Goal: Transaction & Acquisition: Purchase product/service

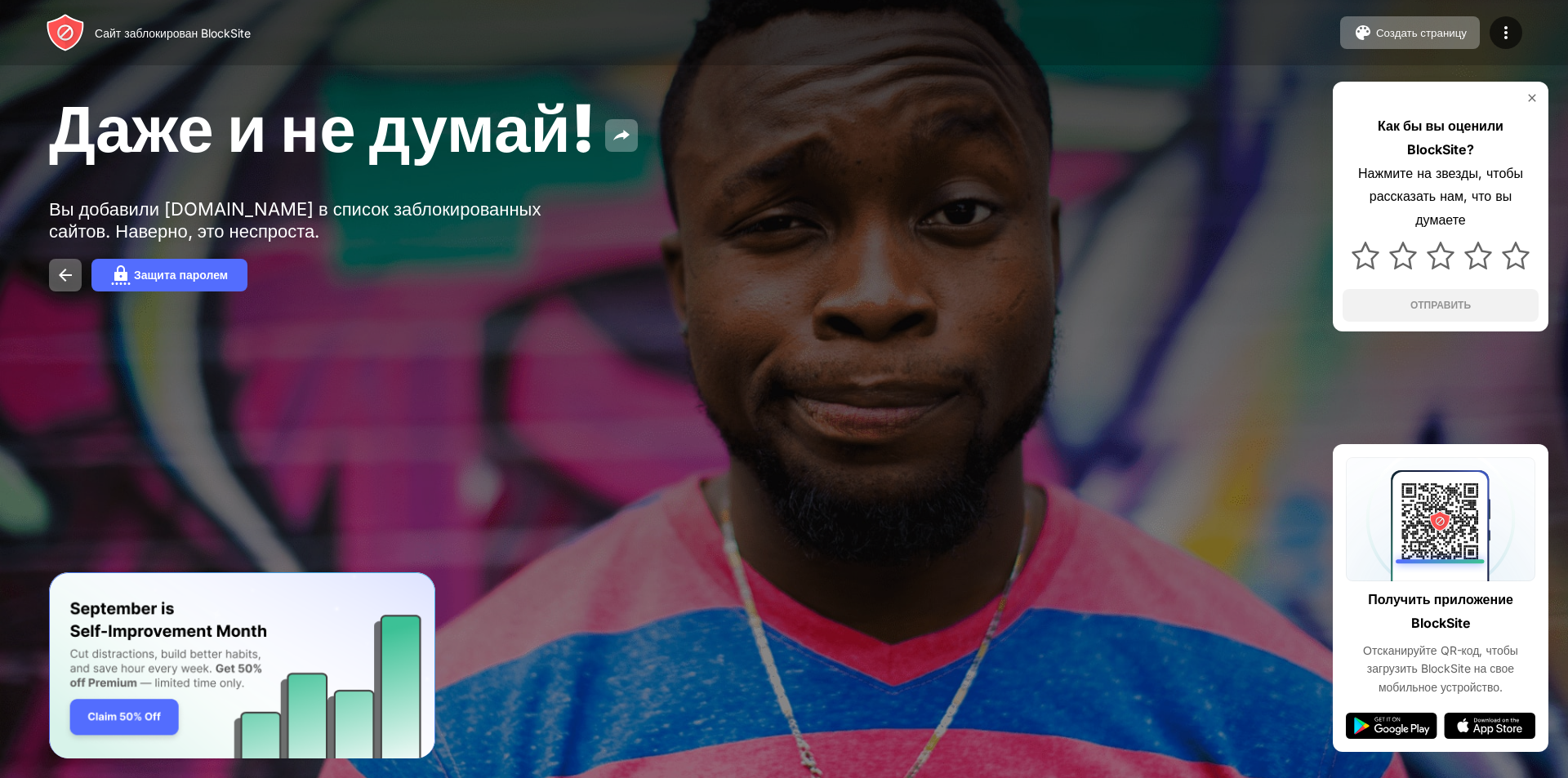
click at [1529, 109] on div "Как бы вы оценили BlockSite? Нажмите на звезды, чтобы рассказать нам, что вы ду…" at bounding box center [1440, 206] width 216 height 249
click at [1540, 87] on div "Как бы вы оценили BlockSite? Нажмите на звезды, чтобы рассказать нам, что вы ду…" at bounding box center [1440, 206] width 216 height 249
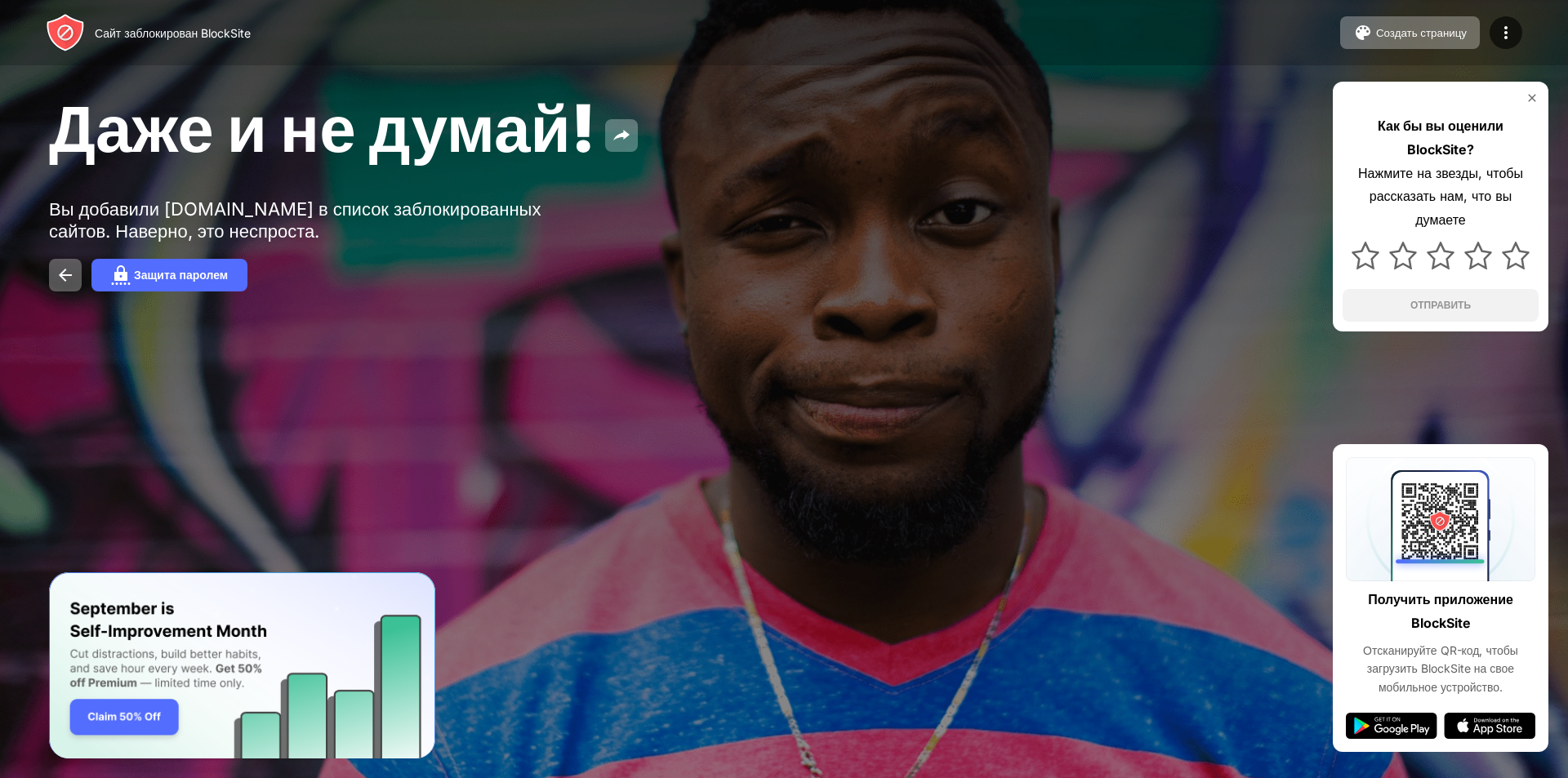
click at [1540, 87] on div "Как бы вы оценили BlockSite? Нажмите на звезды, чтобы рассказать нам, что вы ду…" at bounding box center [1440, 206] width 216 height 249
click at [1529, 91] on img at bounding box center [1532, 97] width 13 height 13
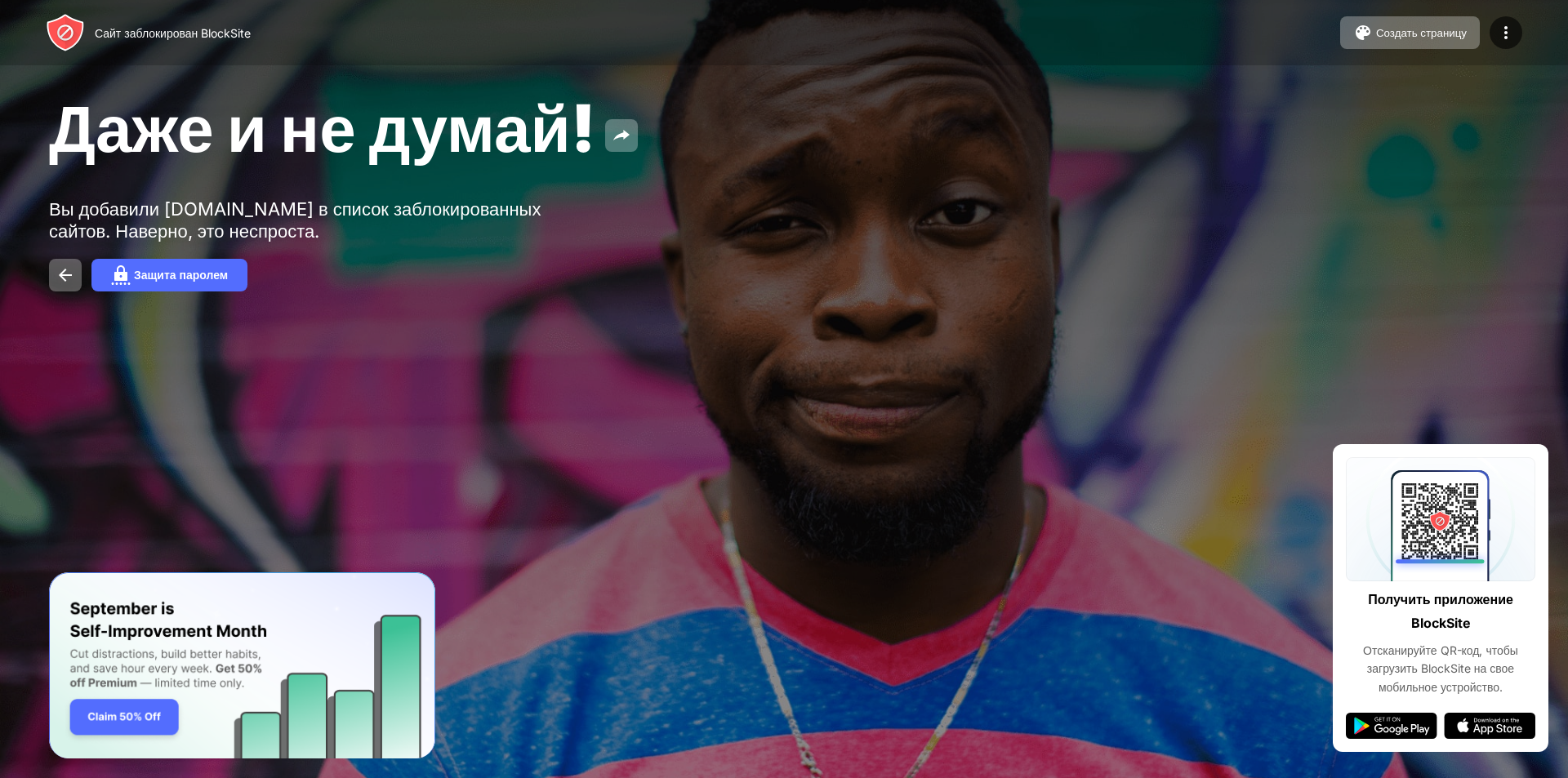
click at [1529, 91] on div "Даже и не думай! Вы добавили yandex.ru в список заблокированных сайтов. Наверно…" at bounding box center [784, 189] width 1568 height 380
click at [52, 266] on button at bounding box center [65, 275] width 33 height 33
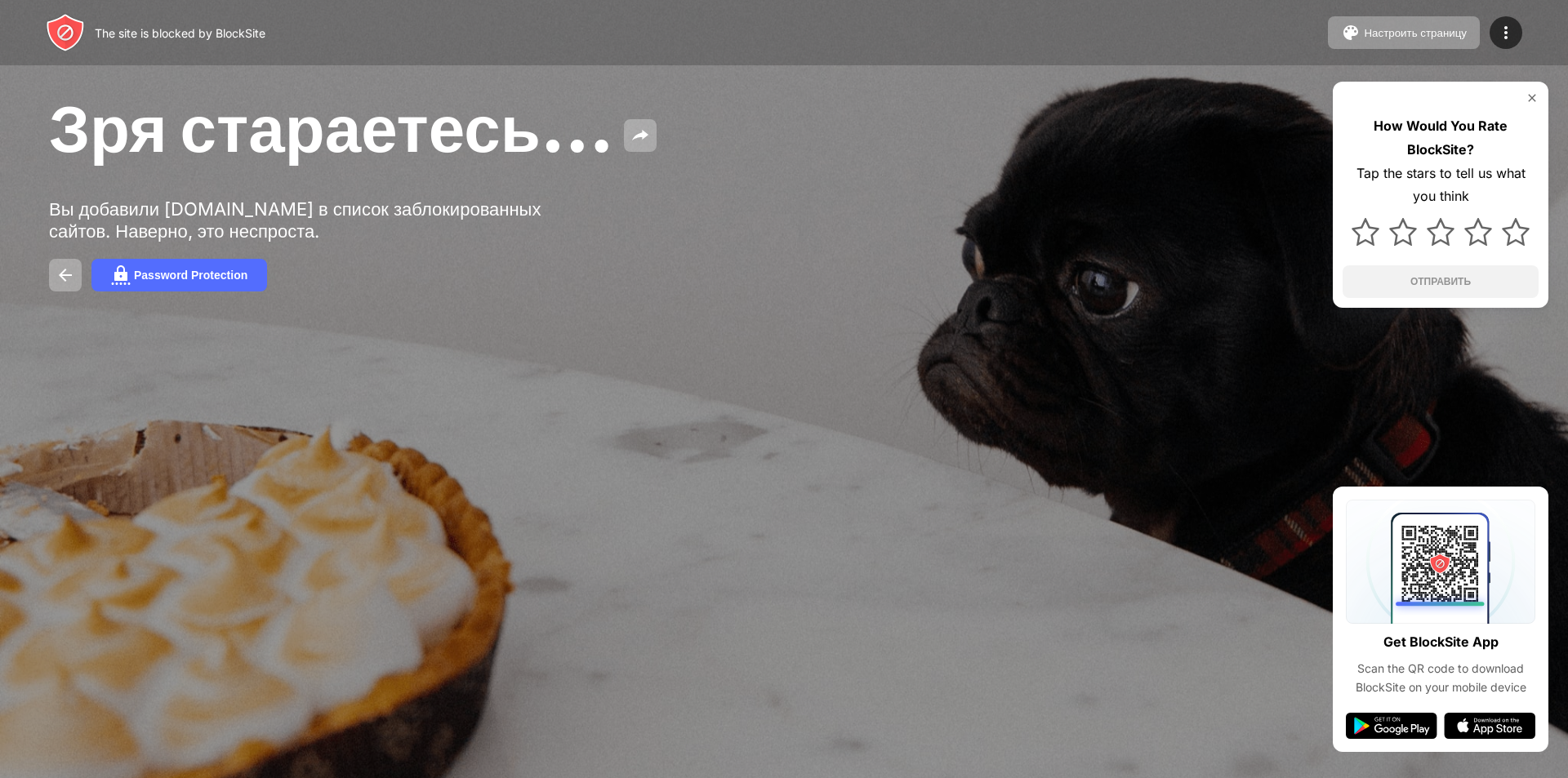
click at [1390, 737] on img at bounding box center [1391, 726] width 91 height 26
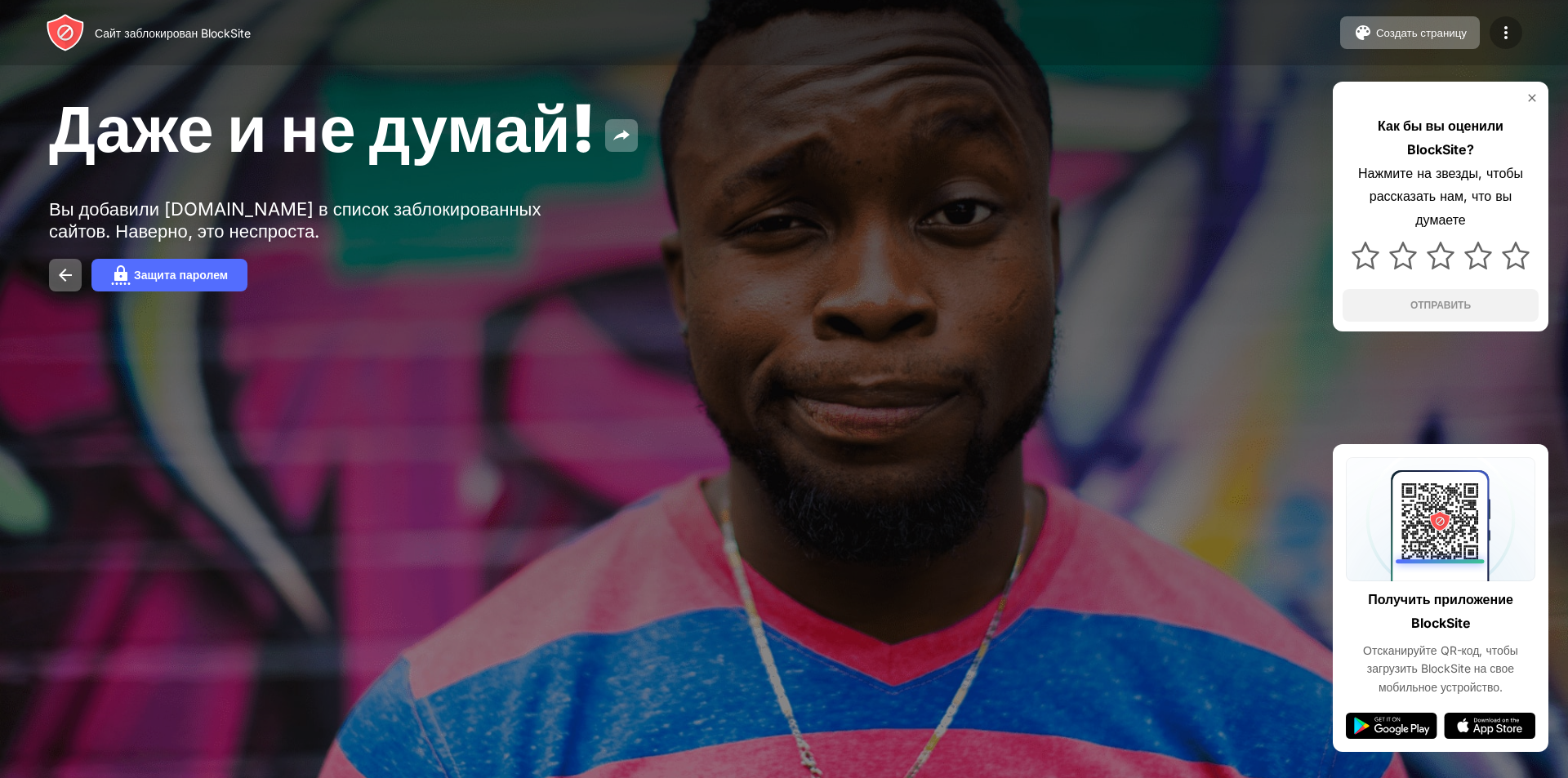
click at [1503, 34] on img at bounding box center [1505, 32] width 19 height 19
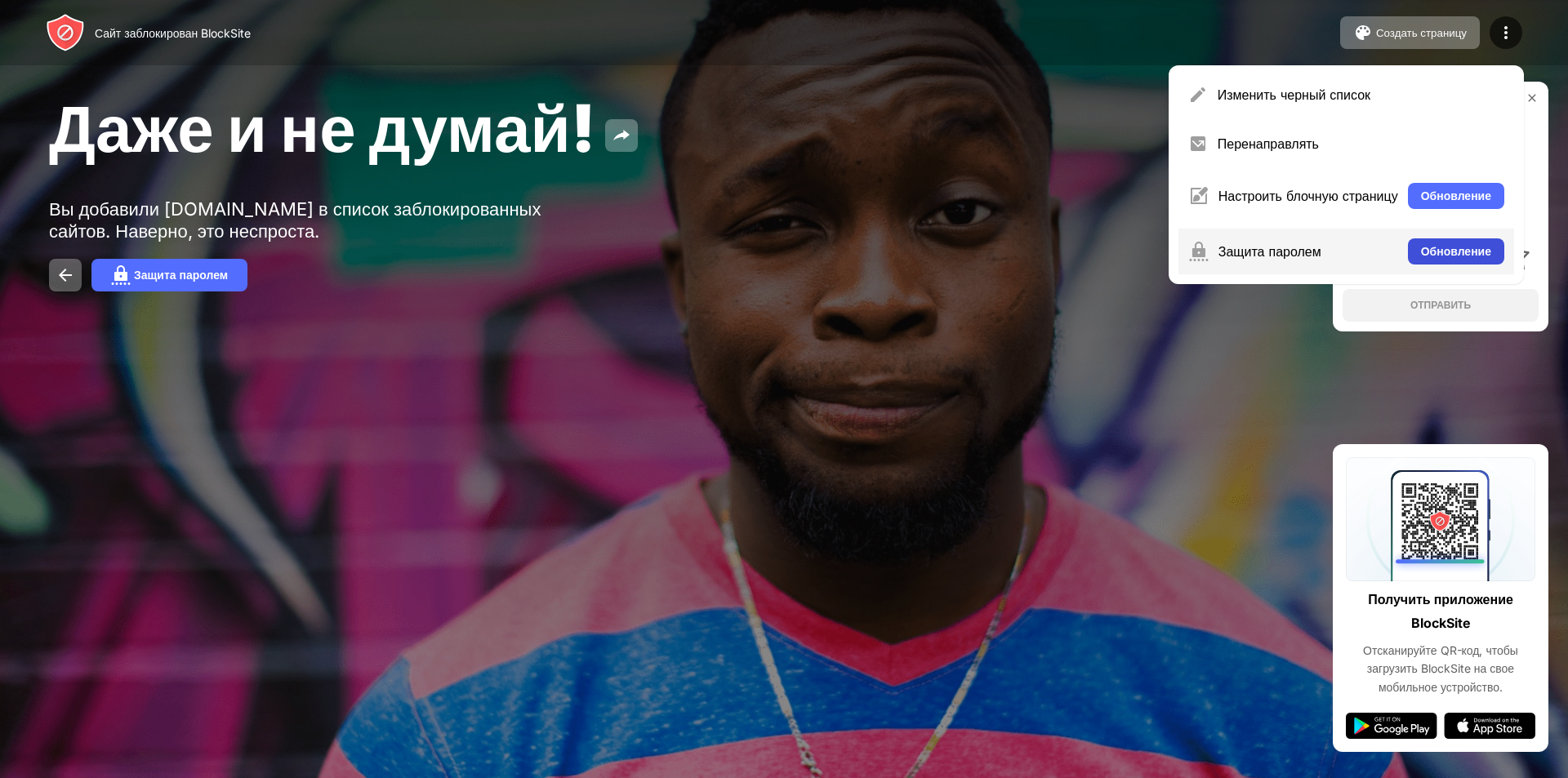
click at [1453, 242] on button "Обновление" at bounding box center [1456, 251] width 96 height 26
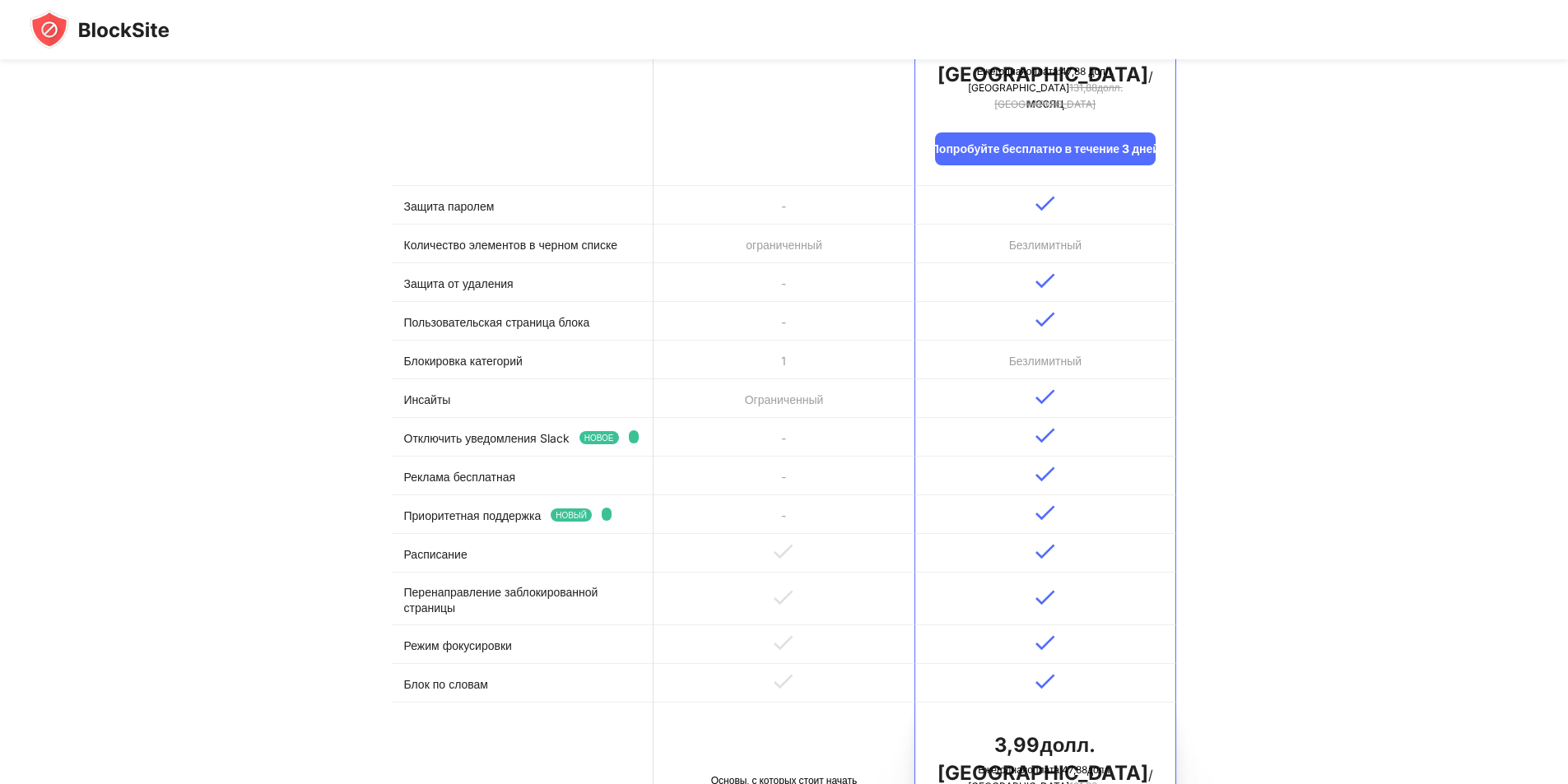
scroll to position [741, 0]
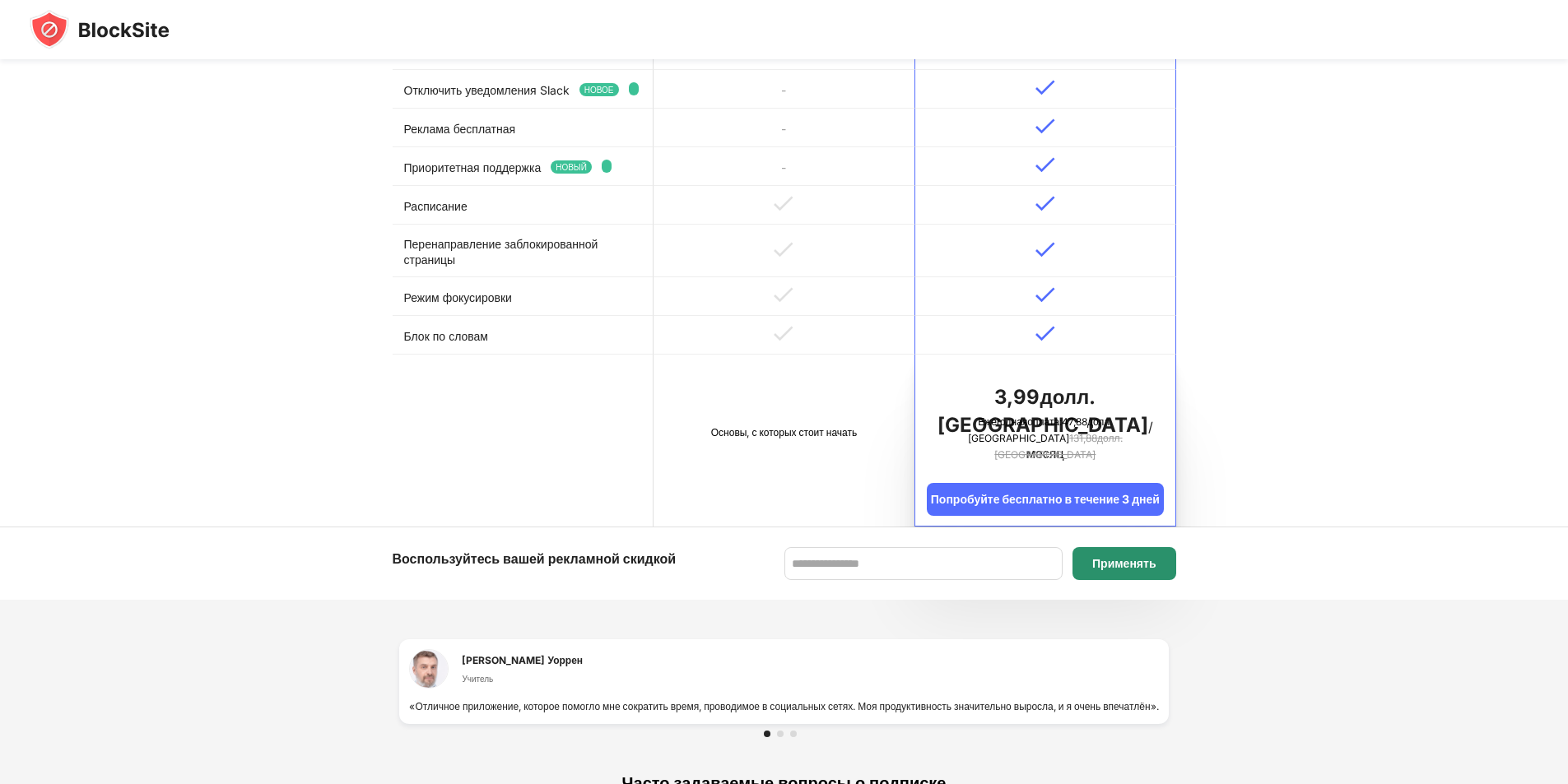
click at [1140, 569] on div "Применять" at bounding box center [1124, 563] width 103 height 33
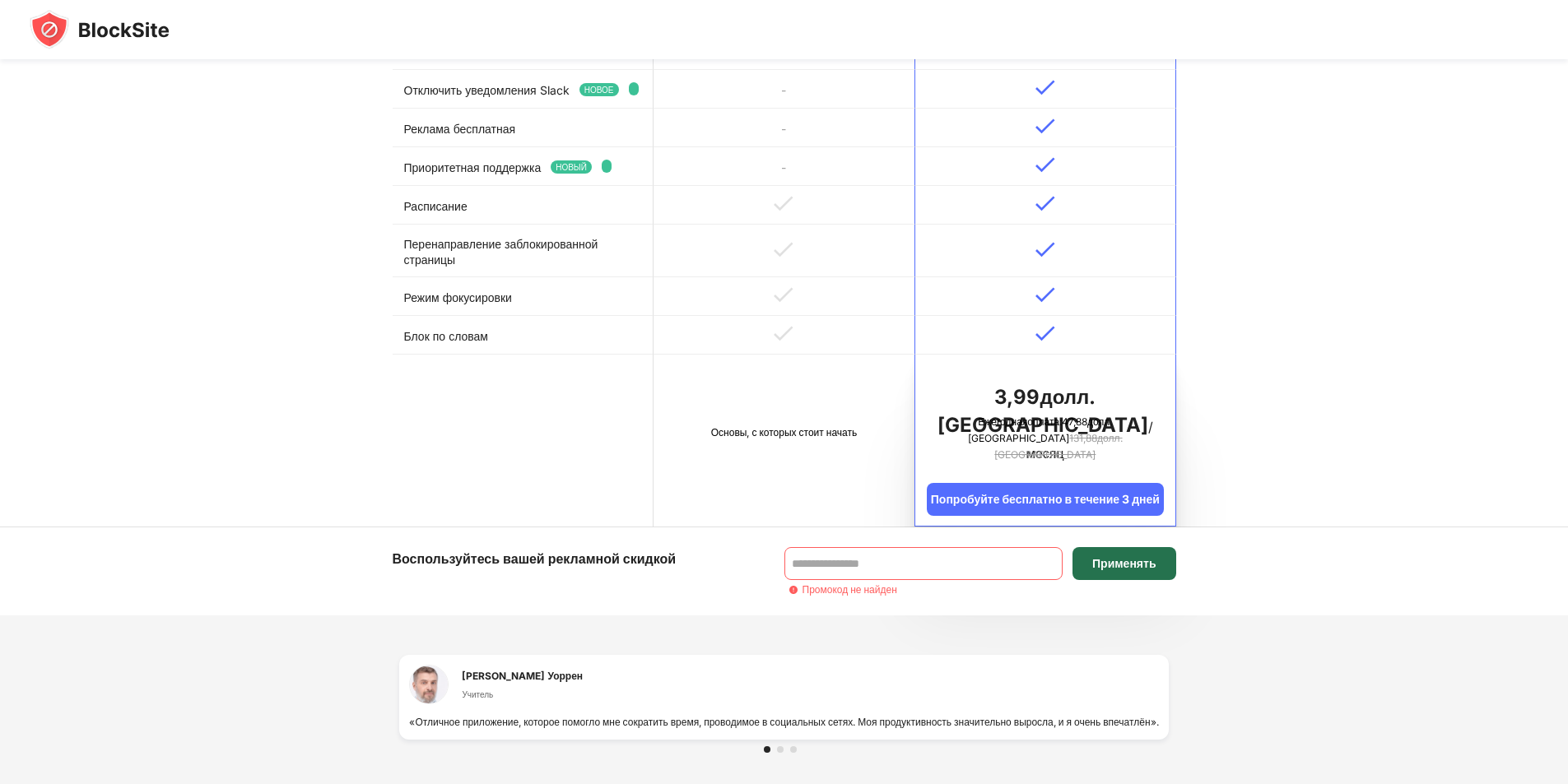
click at [1140, 569] on div "Применять" at bounding box center [1124, 563] width 103 height 33
click at [1084, 492] on font "Попробуйте бесплатно в течение 3 дней" at bounding box center [1045, 499] width 229 height 14
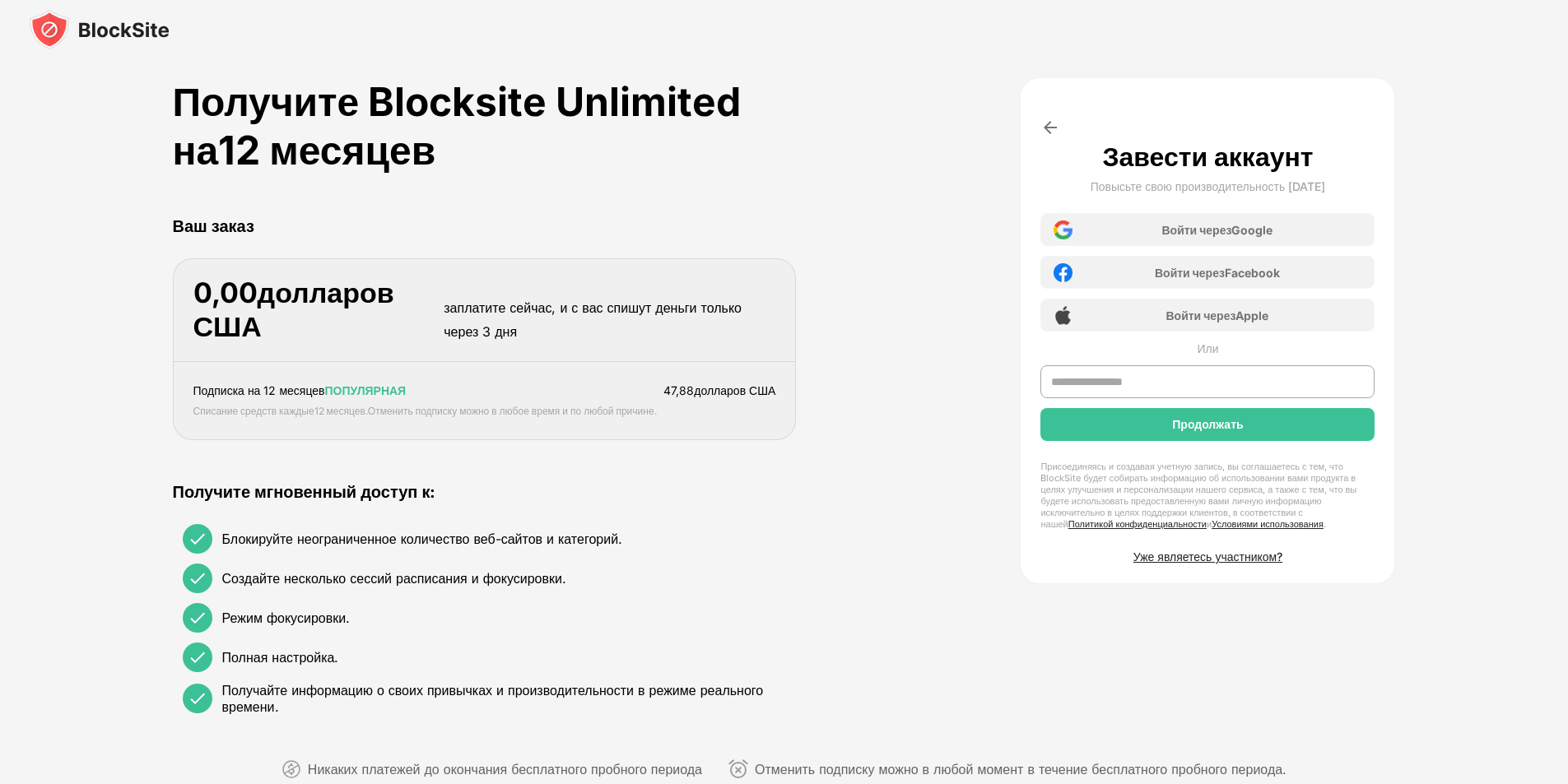
scroll to position [0, 0]
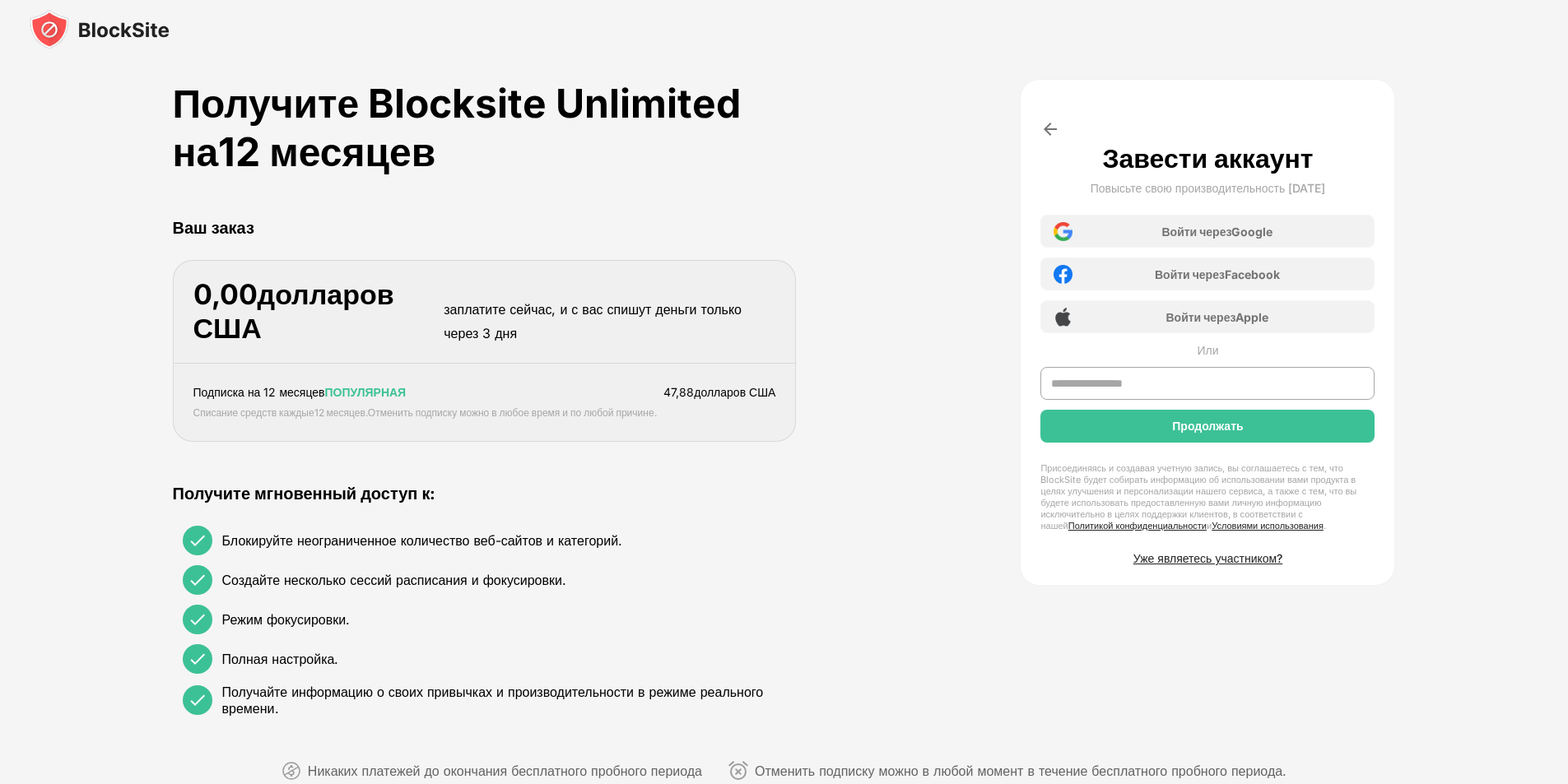
click at [338, 279] on font "долларов США" at bounding box center [294, 310] width 201 height 67
drag, startPoint x: 432, startPoint y: 454, endPoint x: 633, endPoint y: 389, distance: 211.2
click at [436, 455] on div "Получите Blocksite Unlimited на 12 месяцев Ваш заказ 0,00 долларов США заплатит…" at bounding box center [485, 403] width 624 height 648
drag, startPoint x: 1129, startPoint y: 424, endPoint x: 1065, endPoint y: 346, distance: 100.9
click at [1096, 393] on div "Завести аккаунт Повысьте свою производительность сегодня Войти через Google Вой…" at bounding box center [1207, 354] width 334 height 423
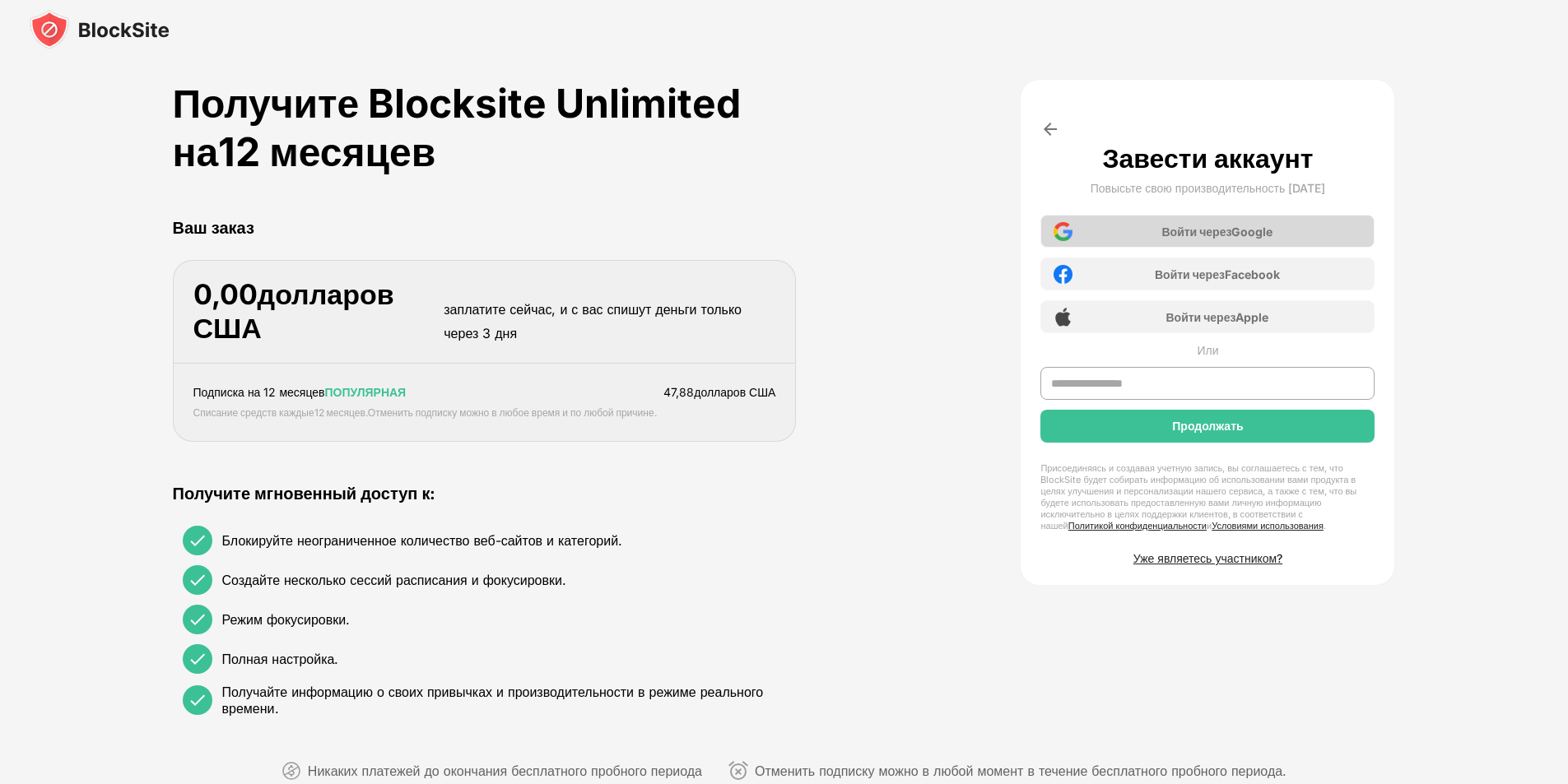
click at [1090, 216] on div "Войти через Google" at bounding box center [1207, 231] width 334 height 33
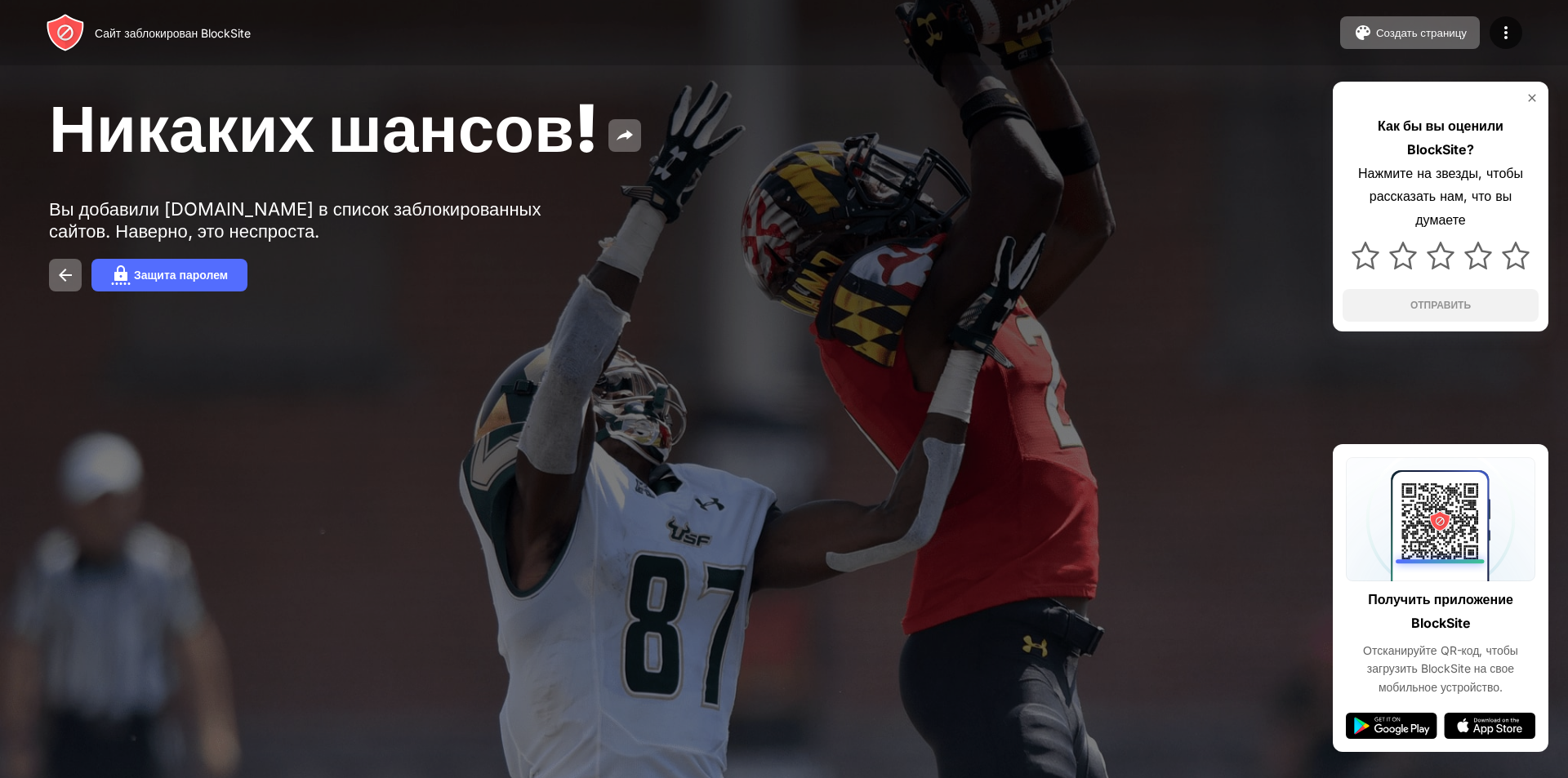
click at [1532, 94] on img at bounding box center [1532, 97] width 13 height 13
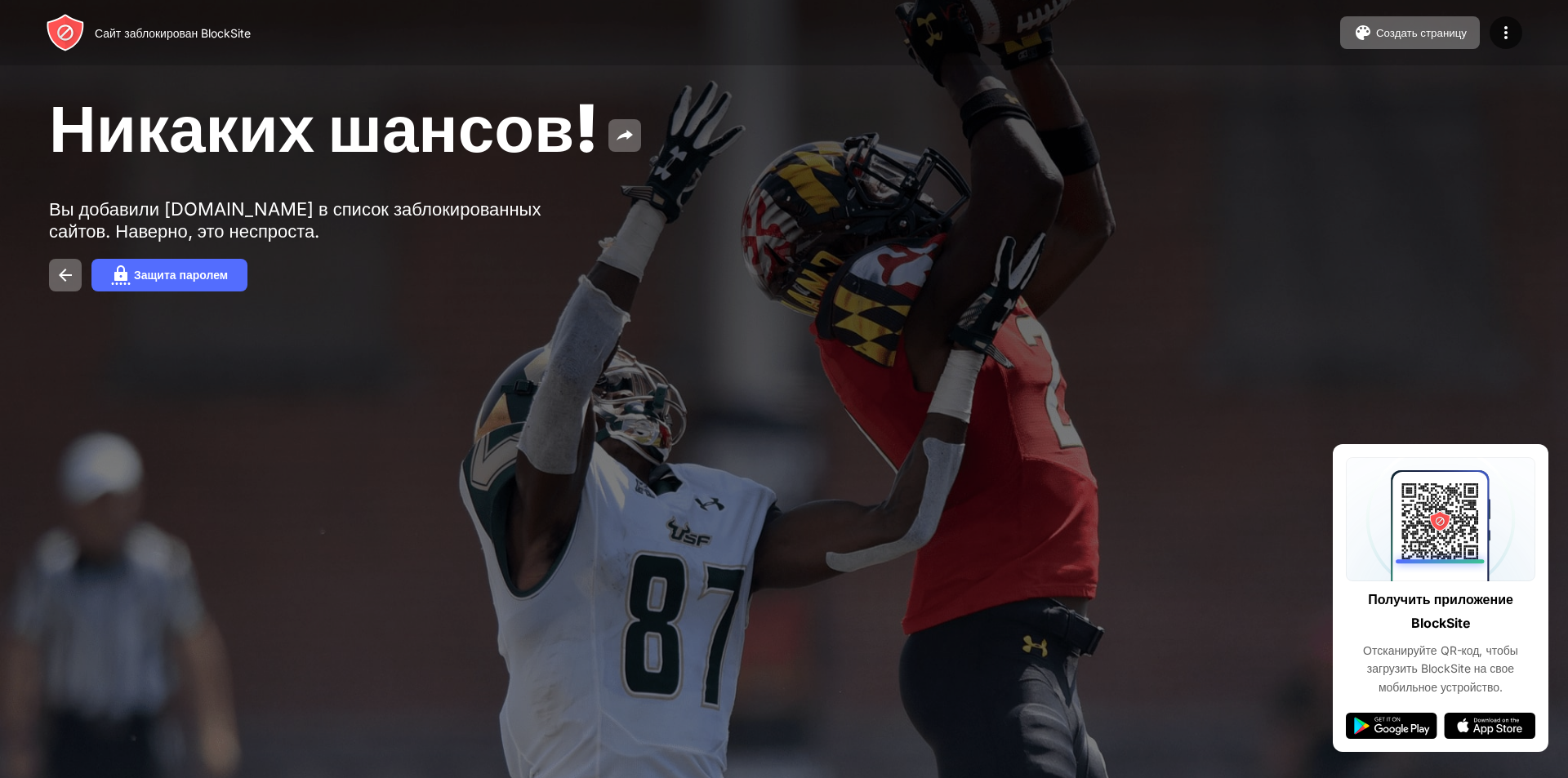
click at [138, 70] on div "Никаких шансов! Вы добавили yandex.ru в список заблокированных сайтов. Наверно,…" at bounding box center [784, 189] width 1568 height 380
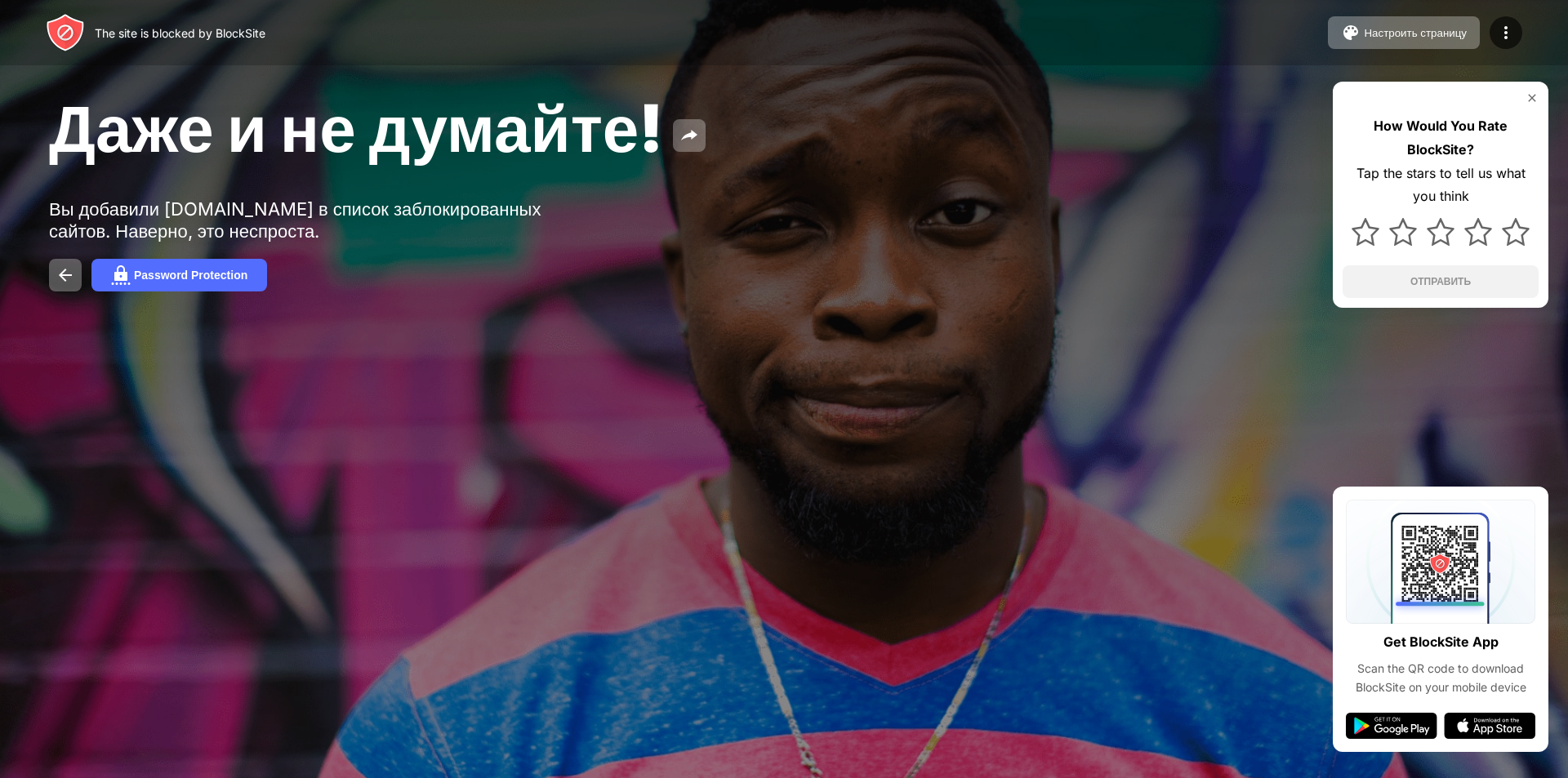
click at [99, 36] on div "The site is blocked by BlockSite" at bounding box center [180, 33] width 171 height 14
click at [1510, 27] on img at bounding box center [1505, 32] width 19 height 19
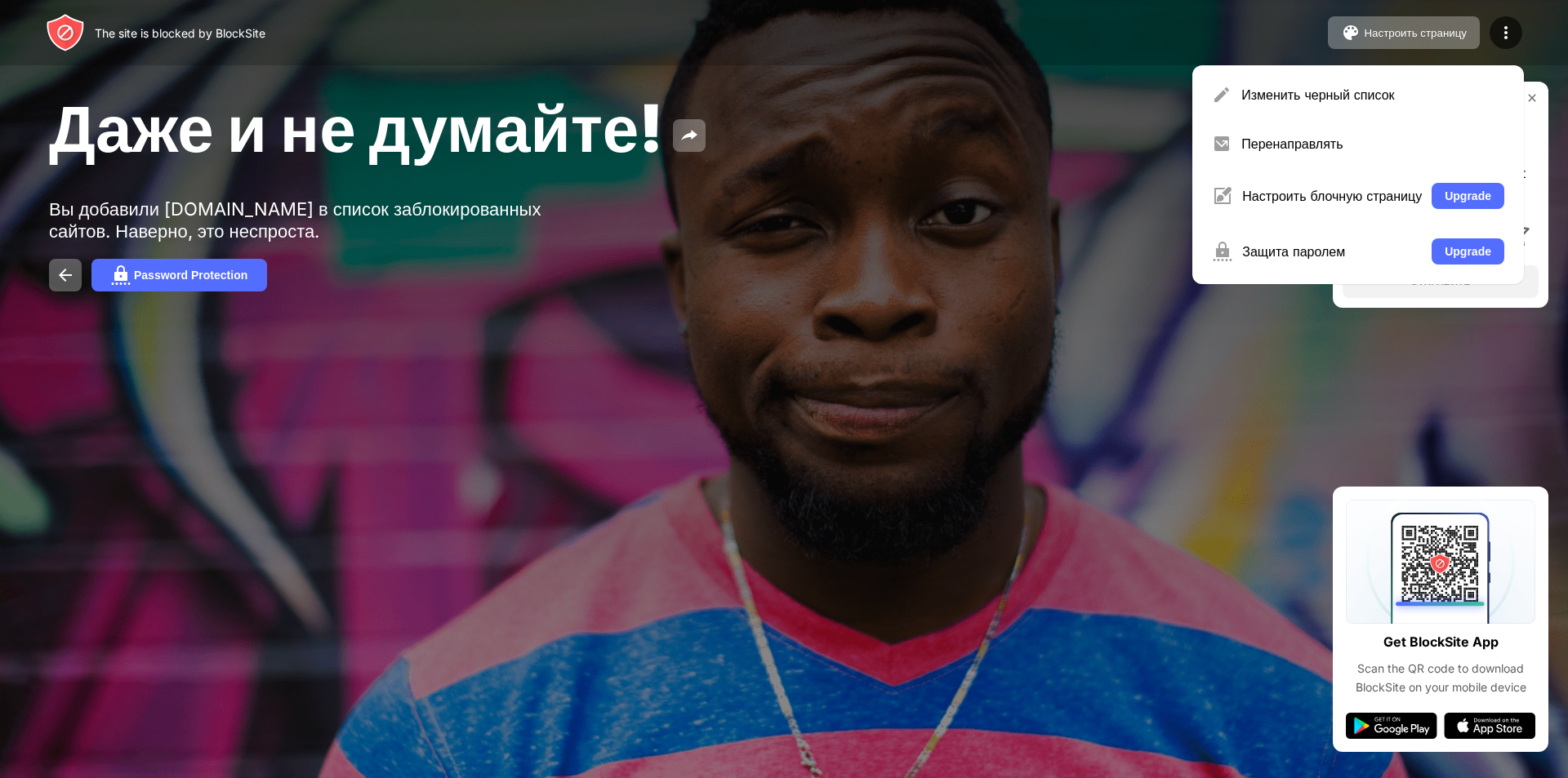
drag, startPoint x: 830, startPoint y: 210, endPoint x: 710, endPoint y: 278, distance: 137.9
click at [710, 278] on div "Даже и не думайте! Вы добавили yandex.ru в список заблокированных сайтов. Навер…" at bounding box center [784, 189] width 1568 height 380
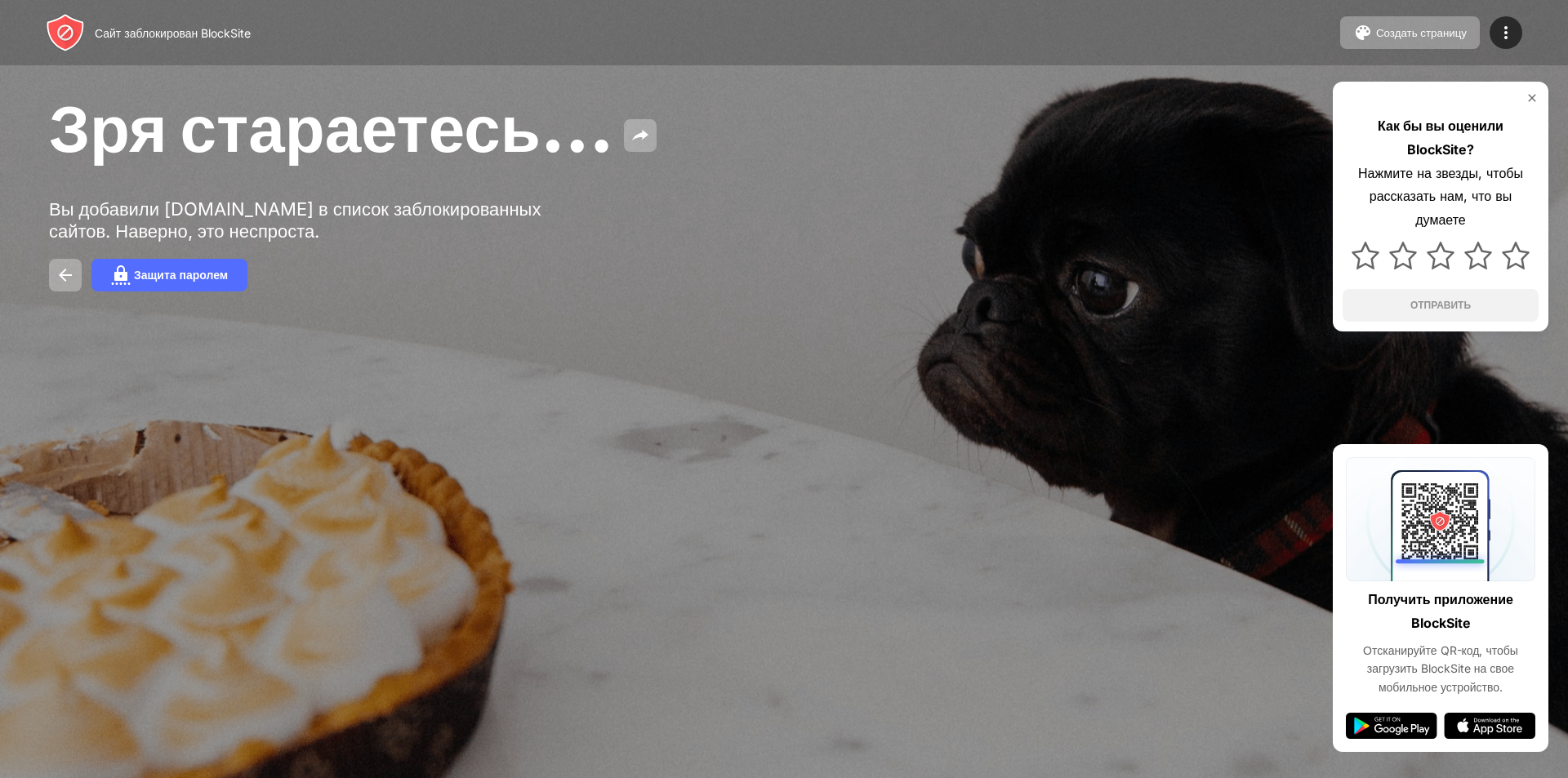
click at [1533, 89] on div "Как бы вы оценили BlockSite? Нажмите на звезды, чтобы рассказать нам, что вы ду…" at bounding box center [1440, 206] width 216 height 249
click at [1056, 234] on div "Зря стараетесь… Вы добавили yandex.ru в список заблокированных сайтов. Наверно,…" at bounding box center [784, 189] width 1568 height 380
click at [1222, 214] on div "Зря стараетесь… Вы добавили yandex.ru в список заблокированных сайтов. Наверно,…" at bounding box center [784, 189] width 1568 height 380
click at [1532, 94] on img at bounding box center [1532, 97] width 13 height 13
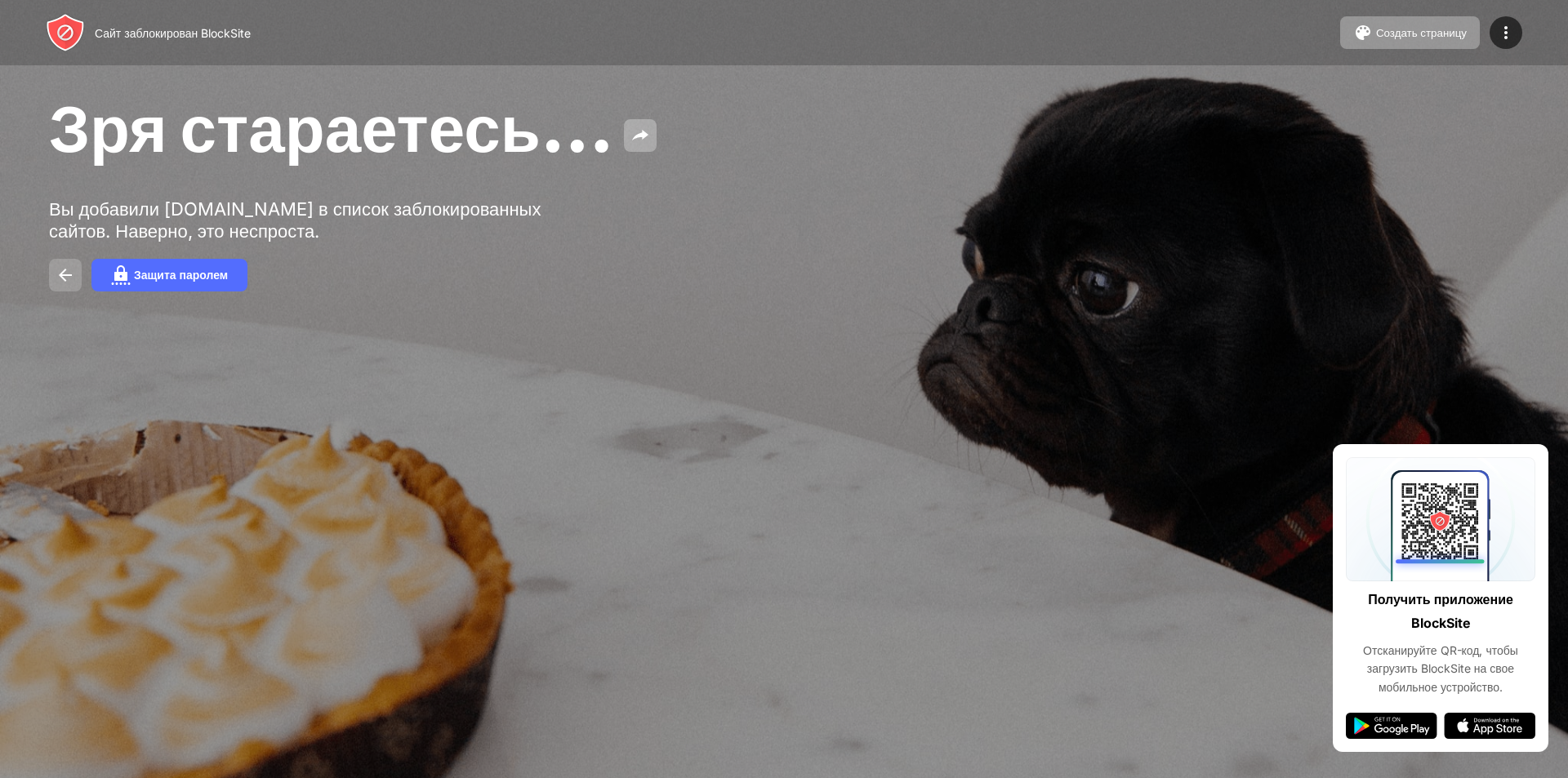
click at [60, 269] on img at bounding box center [65, 275] width 19 height 19
click at [1452, 36] on font "Создать страницу" at bounding box center [1421, 33] width 90 height 12
click at [1452, 36] on div at bounding box center [784, 389] width 1568 height 778
click at [793, 249] on div "ПРЕМИУМ" at bounding box center [783, 261] width 146 height 26
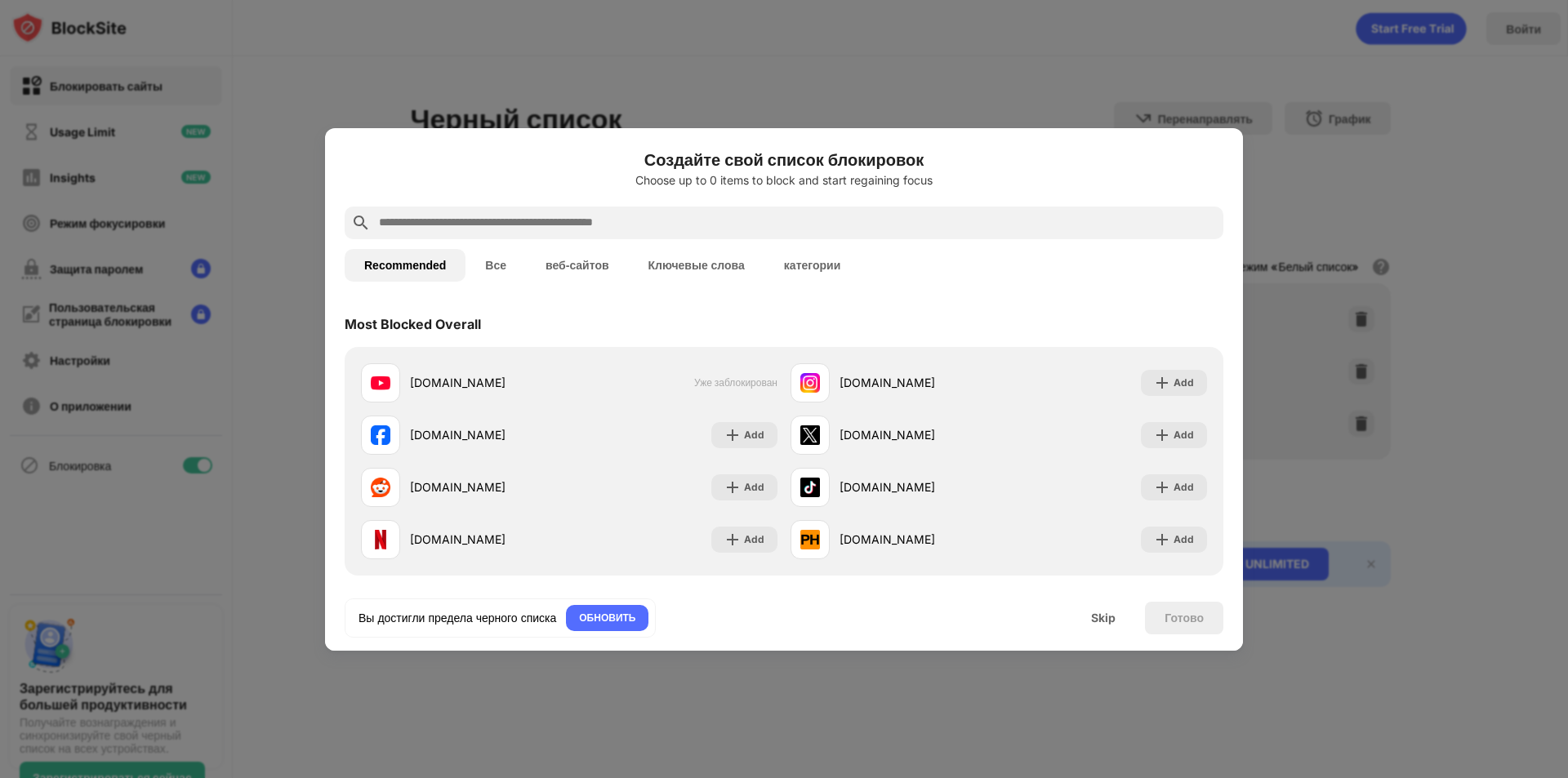
click at [798, 96] on div at bounding box center [784, 389] width 1568 height 778
click at [1107, 607] on div "Skip" at bounding box center [1103, 618] width 63 height 33
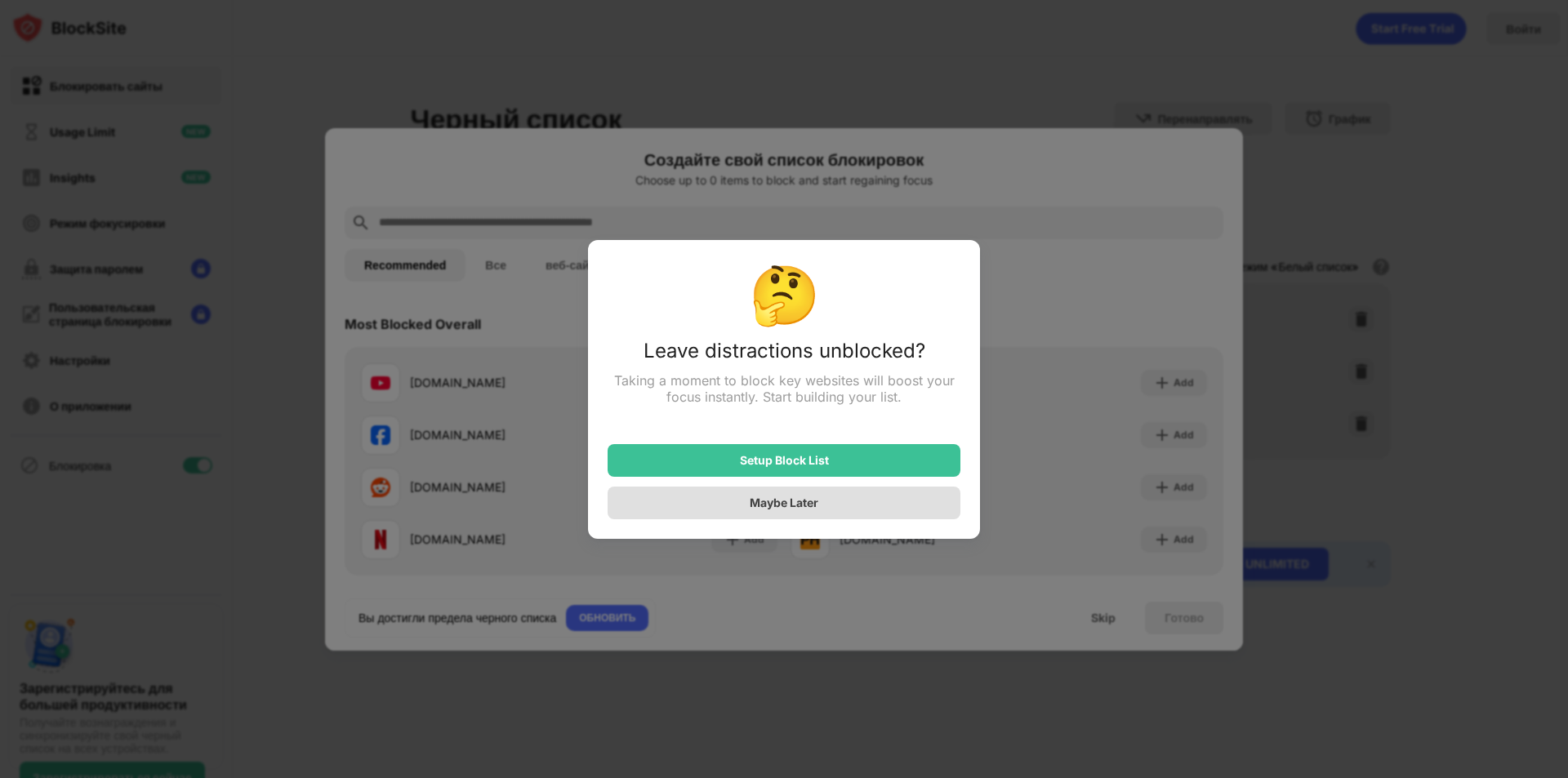
click at [754, 506] on div "Maybe Later" at bounding box center [783, 502] width 69 height 14
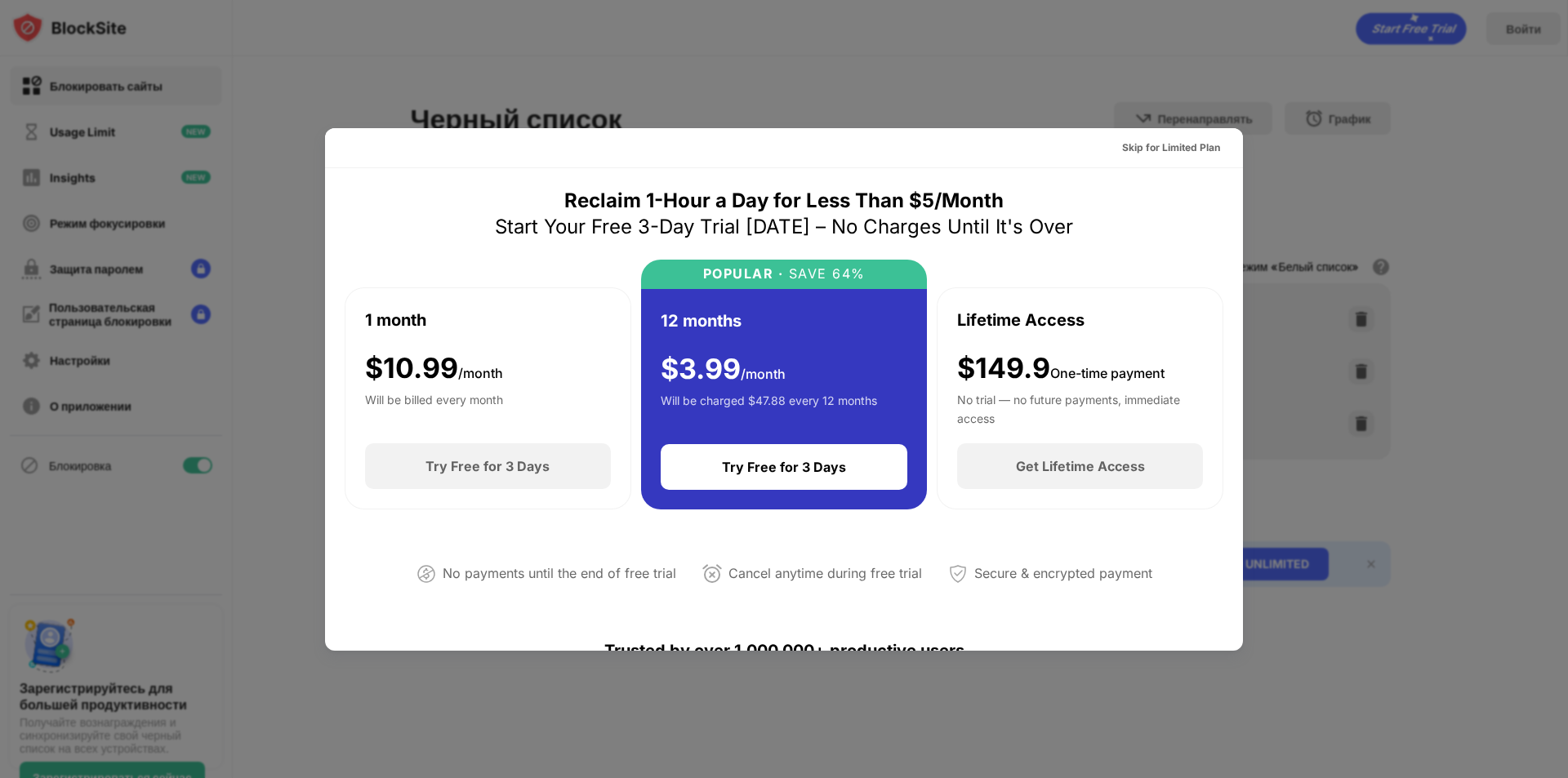
click at [1147, 104] on div at bounding box center [784, 389] width 1568 height 778
click at [473, 465] on div "Try Free for 3 Days" at bounding box center [487, 466] width 124 height 16
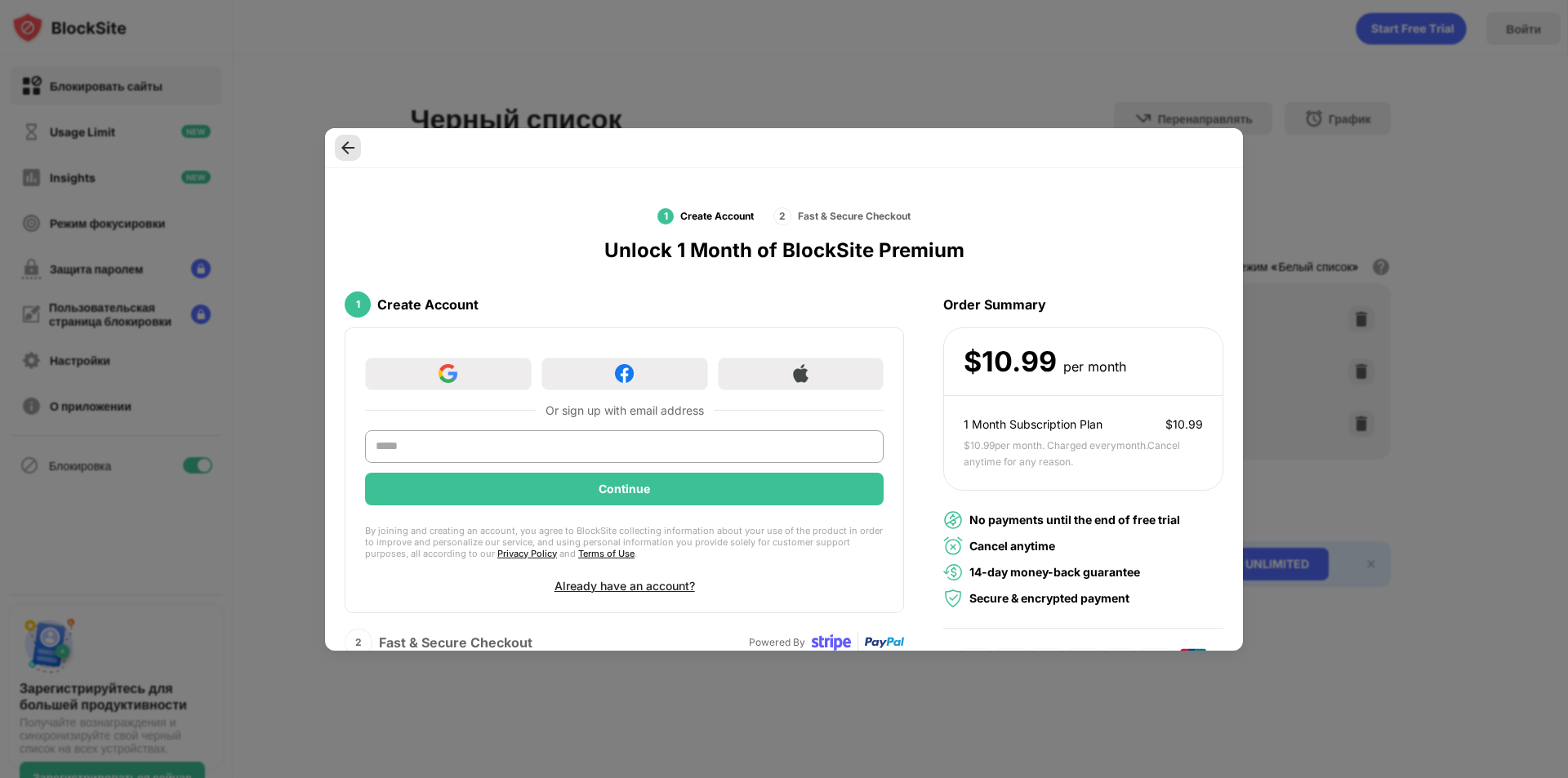
click at [346, 159] on div at bounding box center [348, 147] width 26 height 26
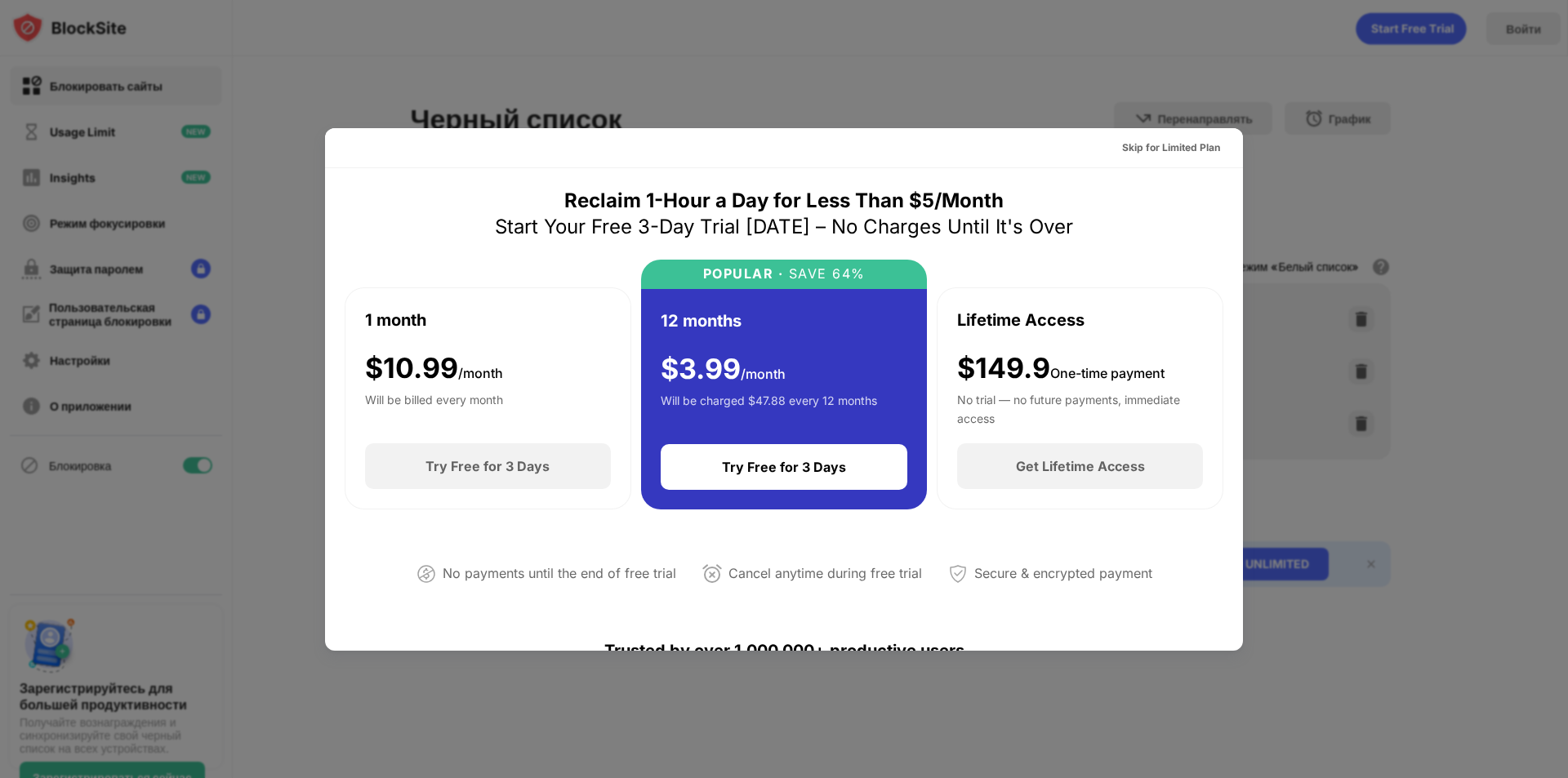
drag, startPoint x: 1251, startPoint y: 142, endPoint x: 1319, endPoint y: 128, distance: 69.4
click at [1252, 142] on div at bounding box center [784, 389] width 1568 height 778
drag, startPoint x: 1334, startPoint y: 130, endPoint x: 1185, endPoint y: 329, distance: 248.6
click at [1317, 184] on div at bounding box center [784, 389] width 1568 height 778
click at [106, 370] on div at bounding box center [784, 389] width 1568 height 778
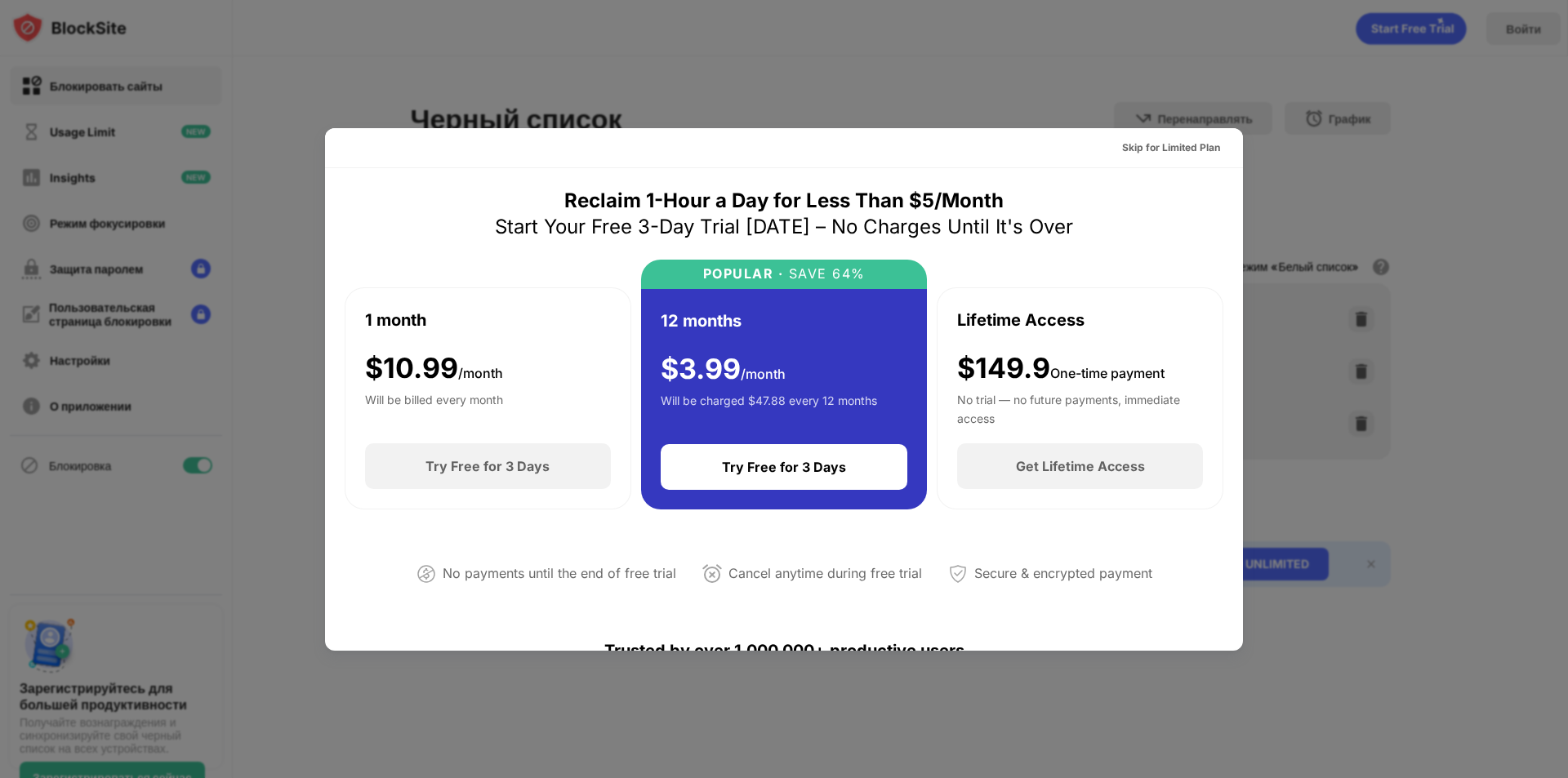
click at [106, 370] on div at bounding box center [784, 389] width 1568 height 778
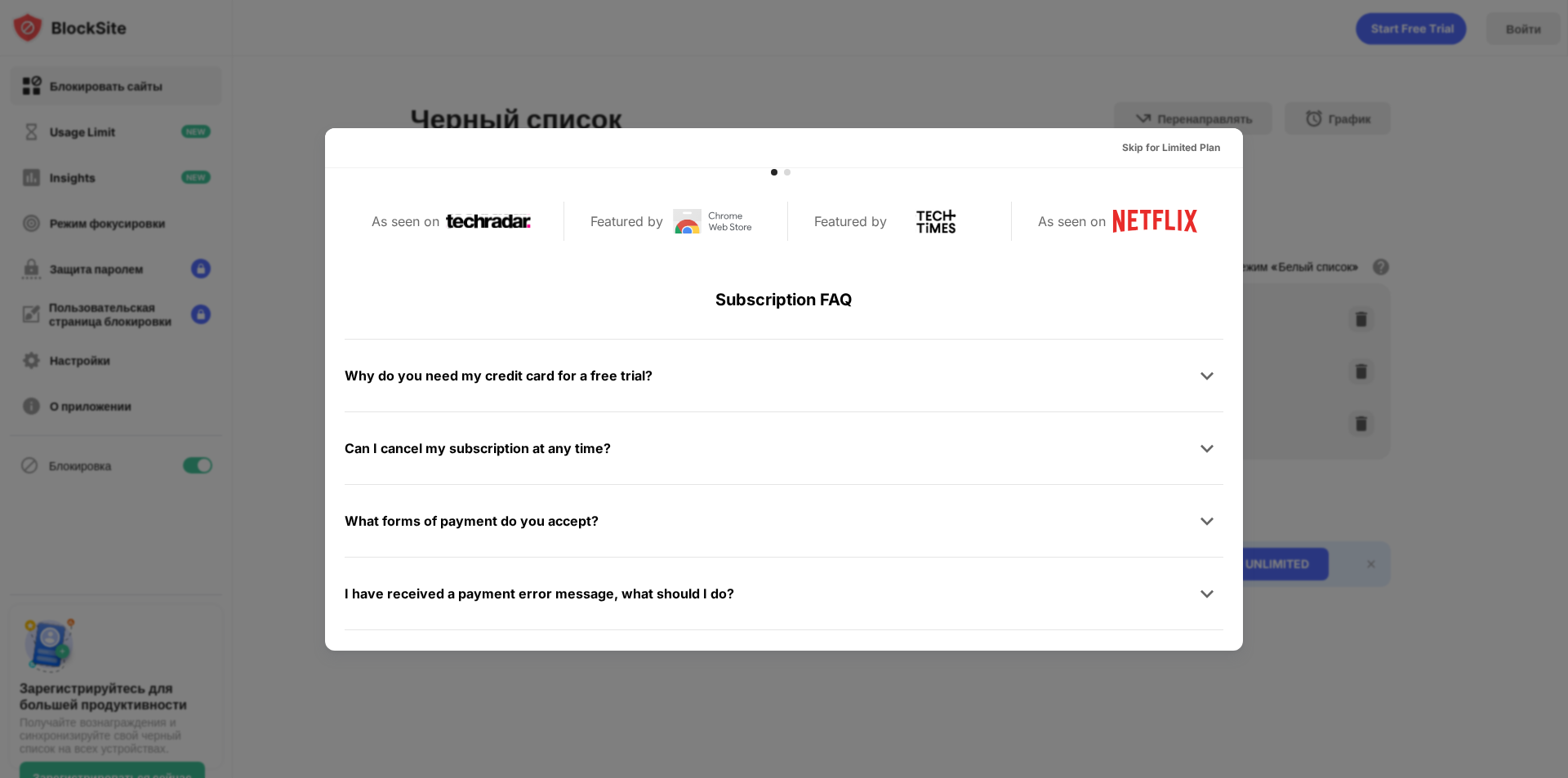
scroll to position [796, 0]
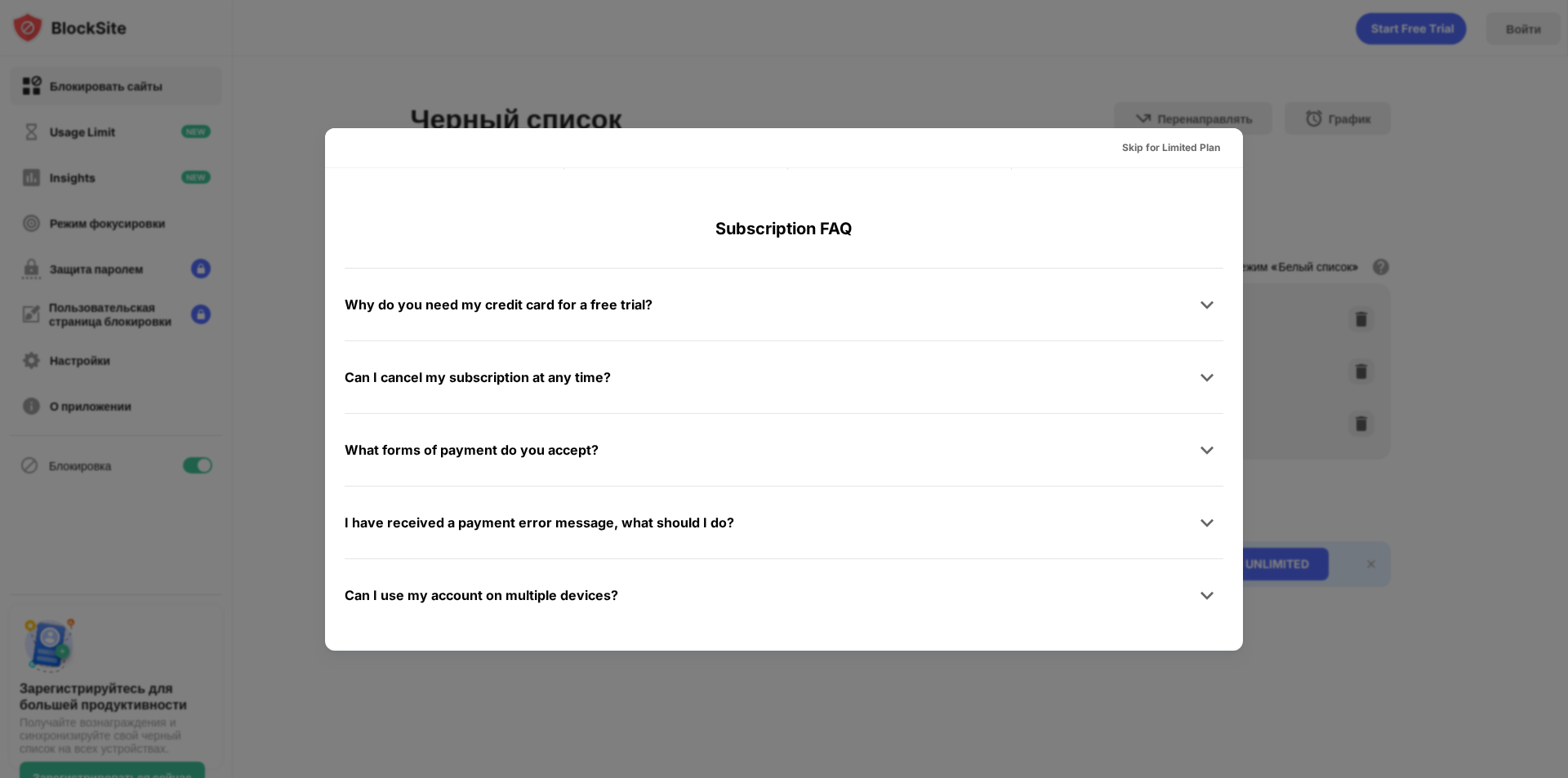
click at [1238, 75] on div at bounding box center [784, 389] width 1568 height 778
click at [1242, 80] on div at bounding box center [784, 389] width 1568 height 778
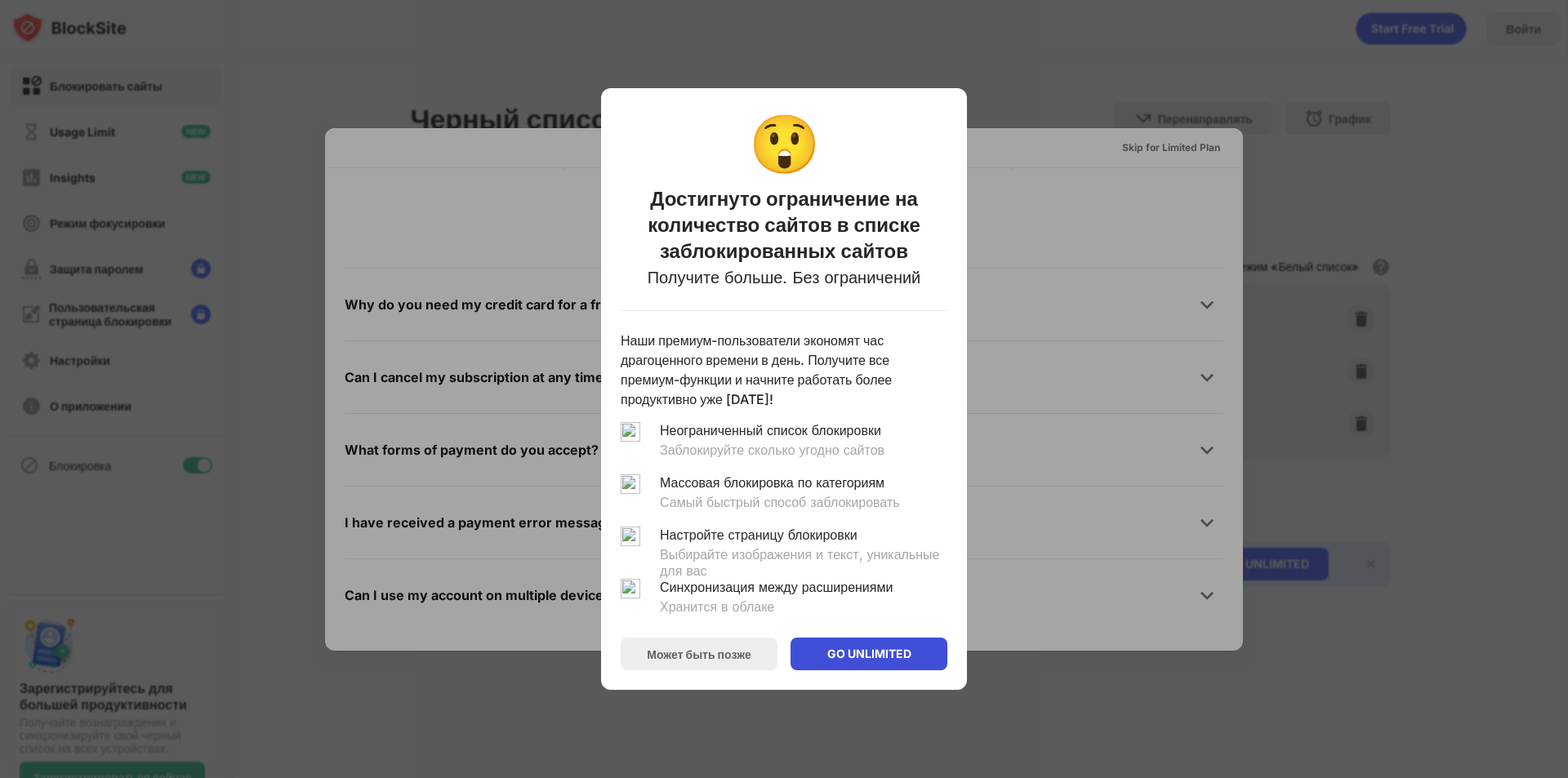
drag, startPoint x: 875, startPoint y: 647, endPoint x: 885, endPoint y: 640, distance: 12.2
click at [885, 640] on div "GO UNLIMITED" at bounding box center [869, 654] width 156 height 33
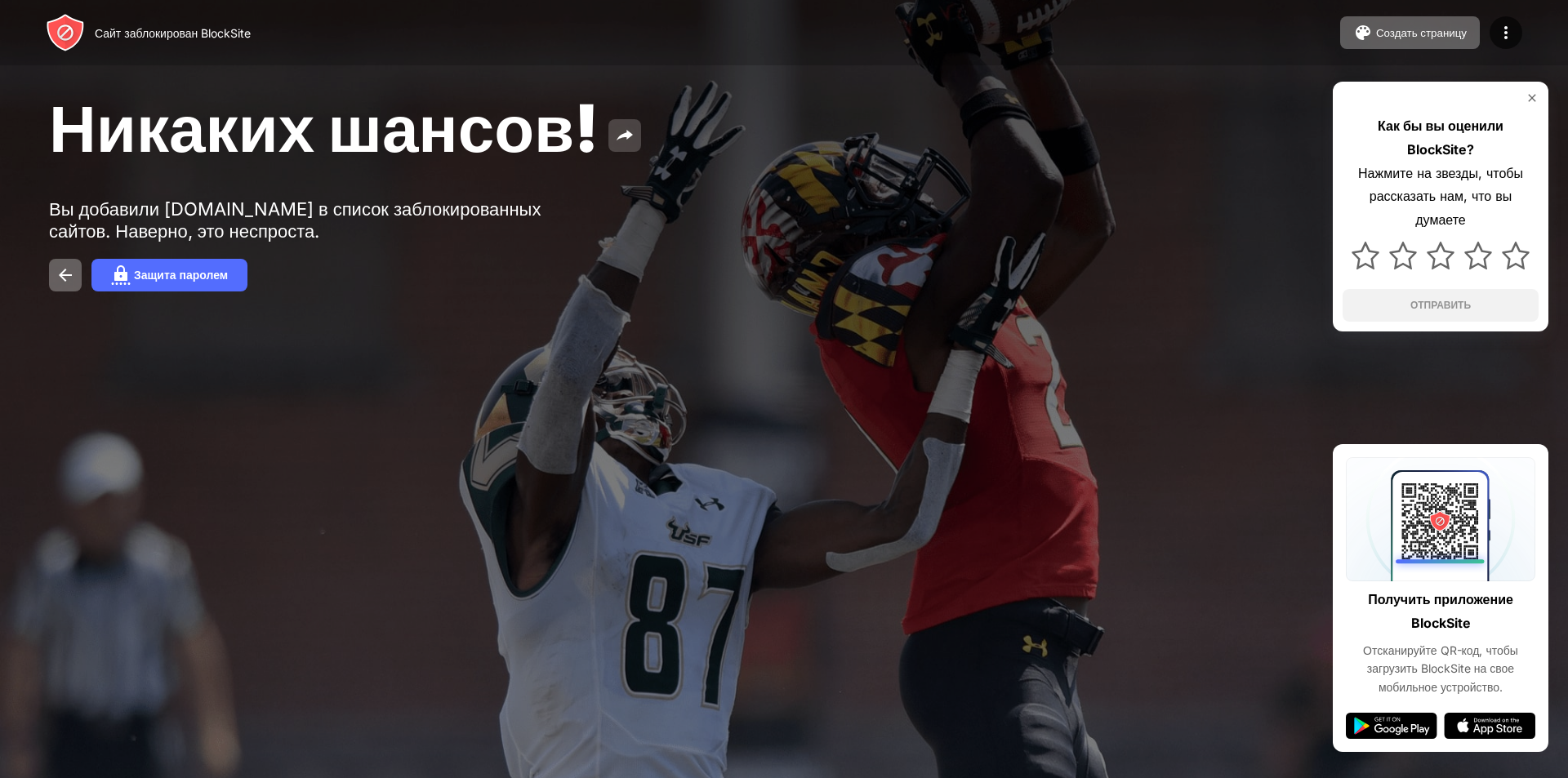
click at [634, 129] on img at bounding box center [624, 135] width 19 height 19
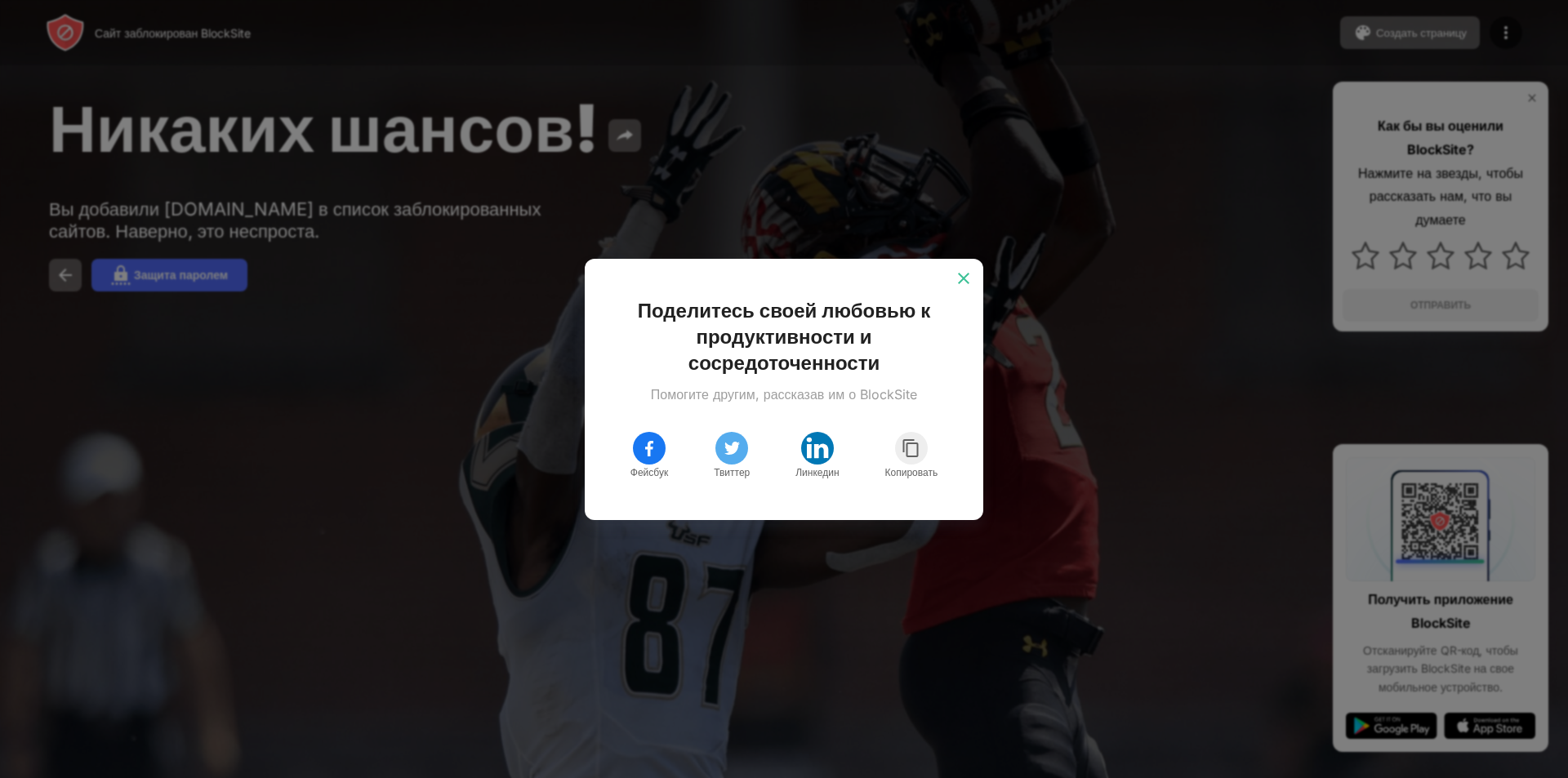
click at [961, 277] on img at bounding box center [963, 278] width 16 height 16
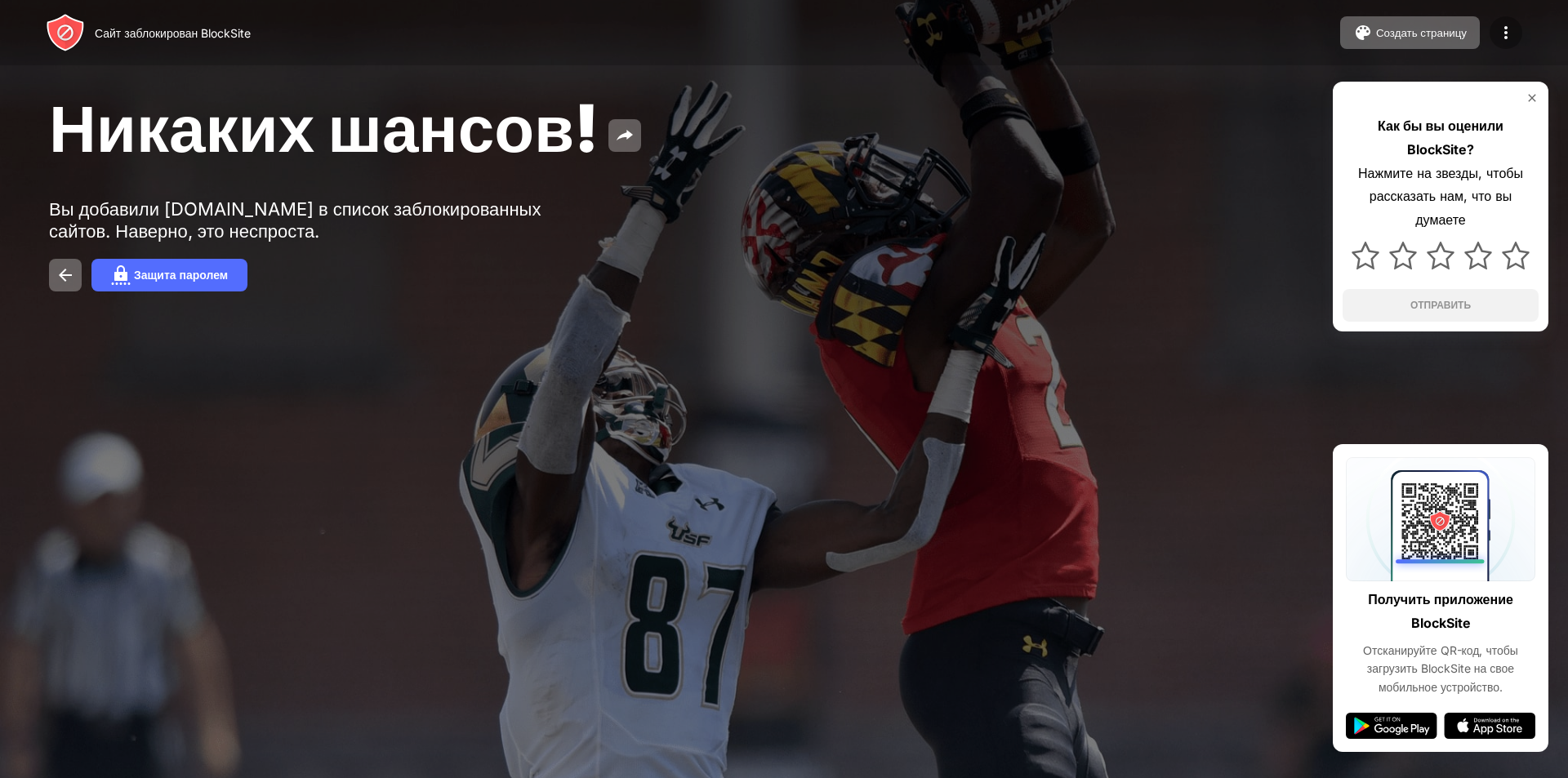
click at [1499, 19] on div at bounding box center [1505, 32] width 33 height 33
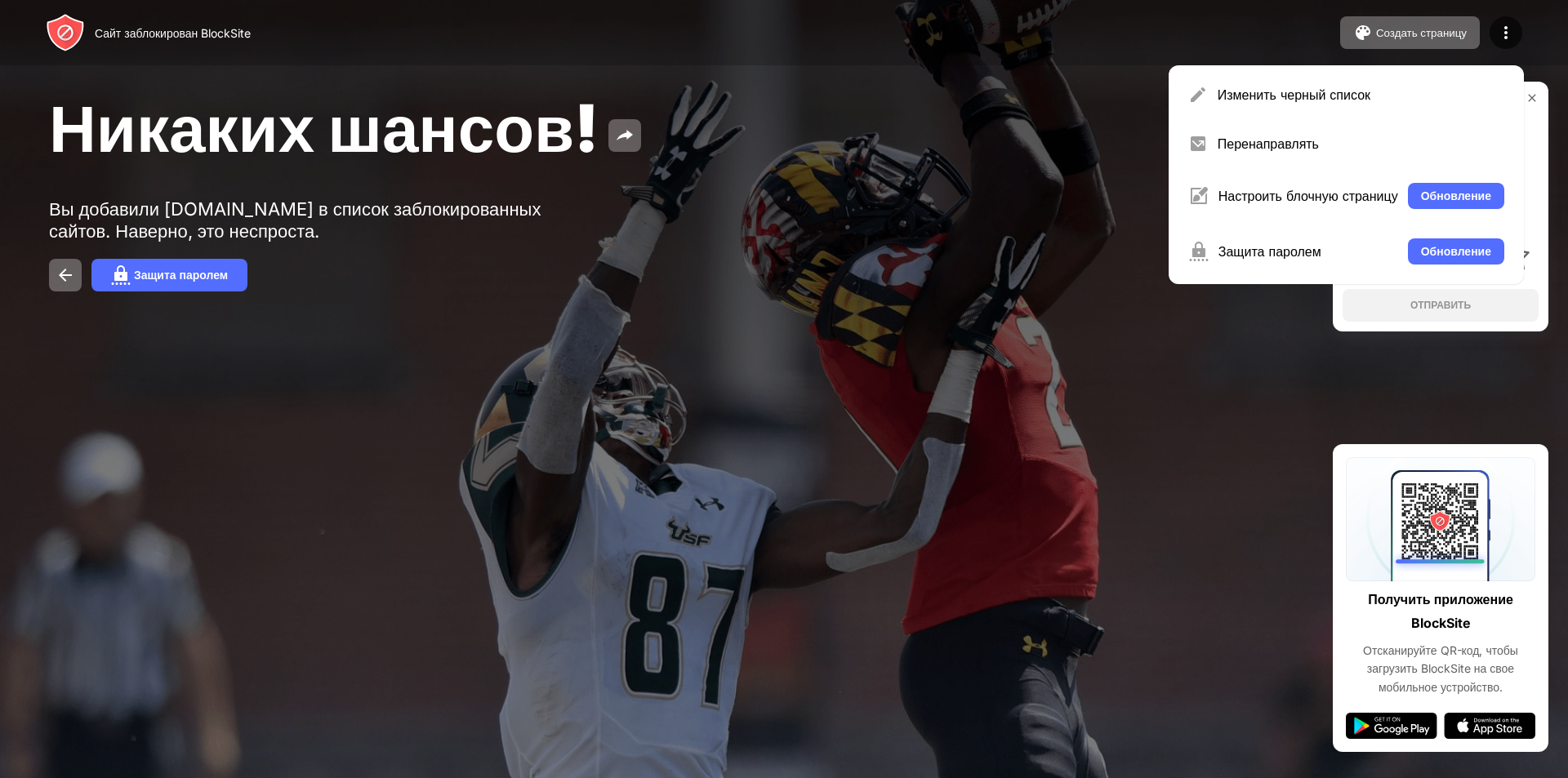
click at [1077, 264] on div "Защита паролем" at bounding box center [784, 275] width 1470 height 33
